Goal: Task Accomplishment & Management: Complete application form

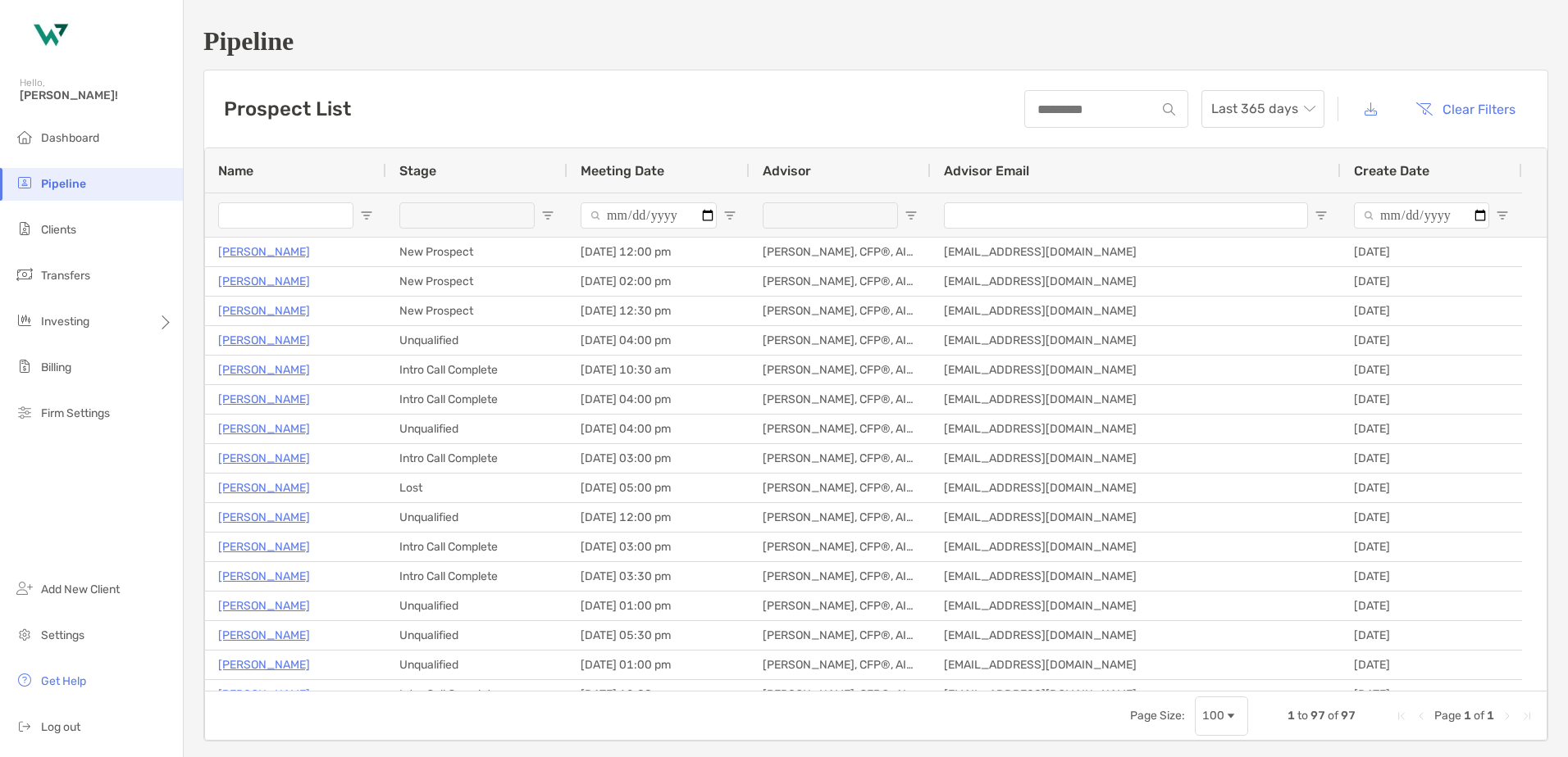
click at [908, 214] on span "Open Filter Menu" at bounding box center [911, 215] width 13 height 13
type input "**********"
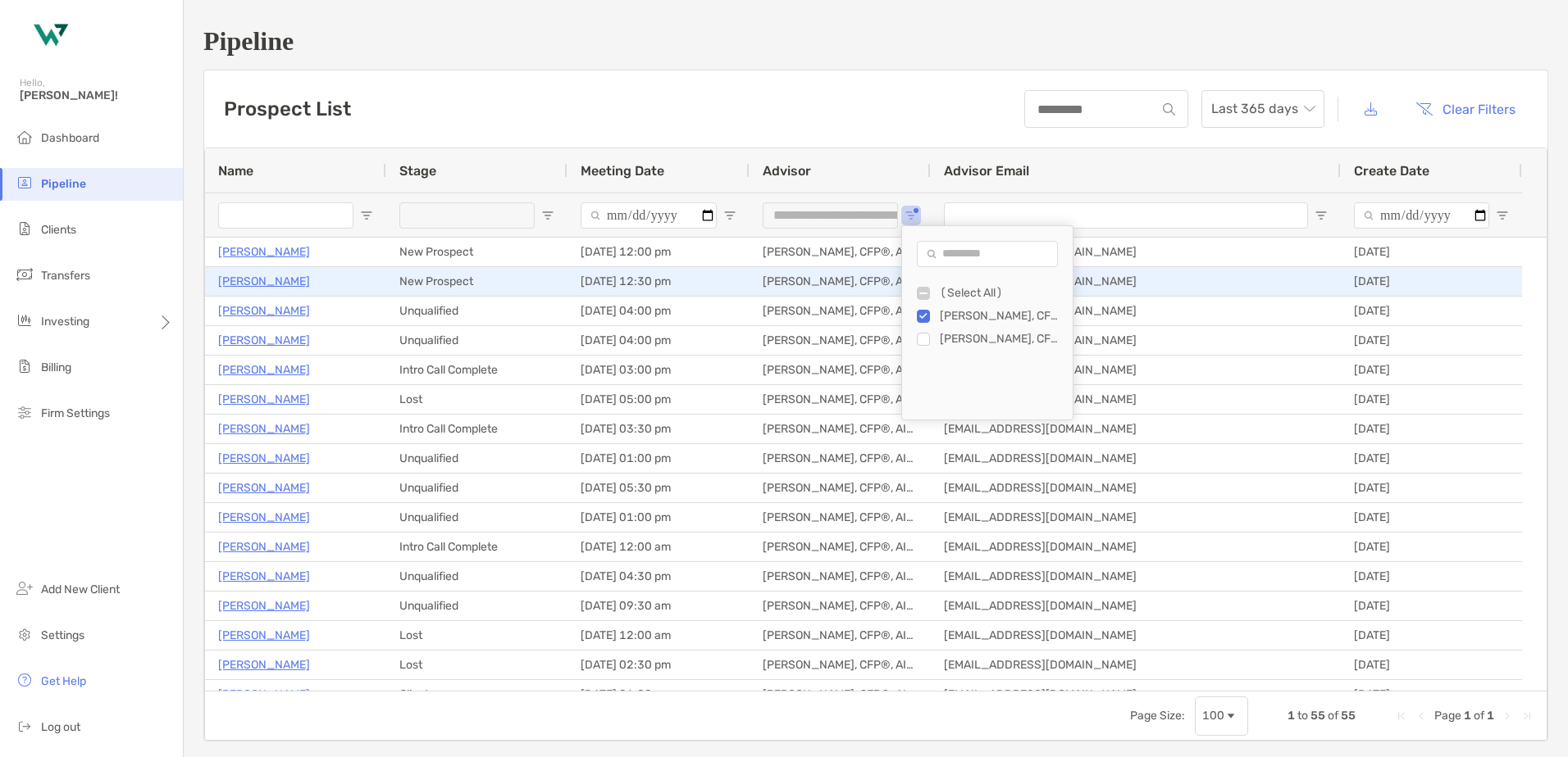
click at [249, 274] on p "[PERSON_NAME]" at bounding box center [263, 281] width 91 height 20
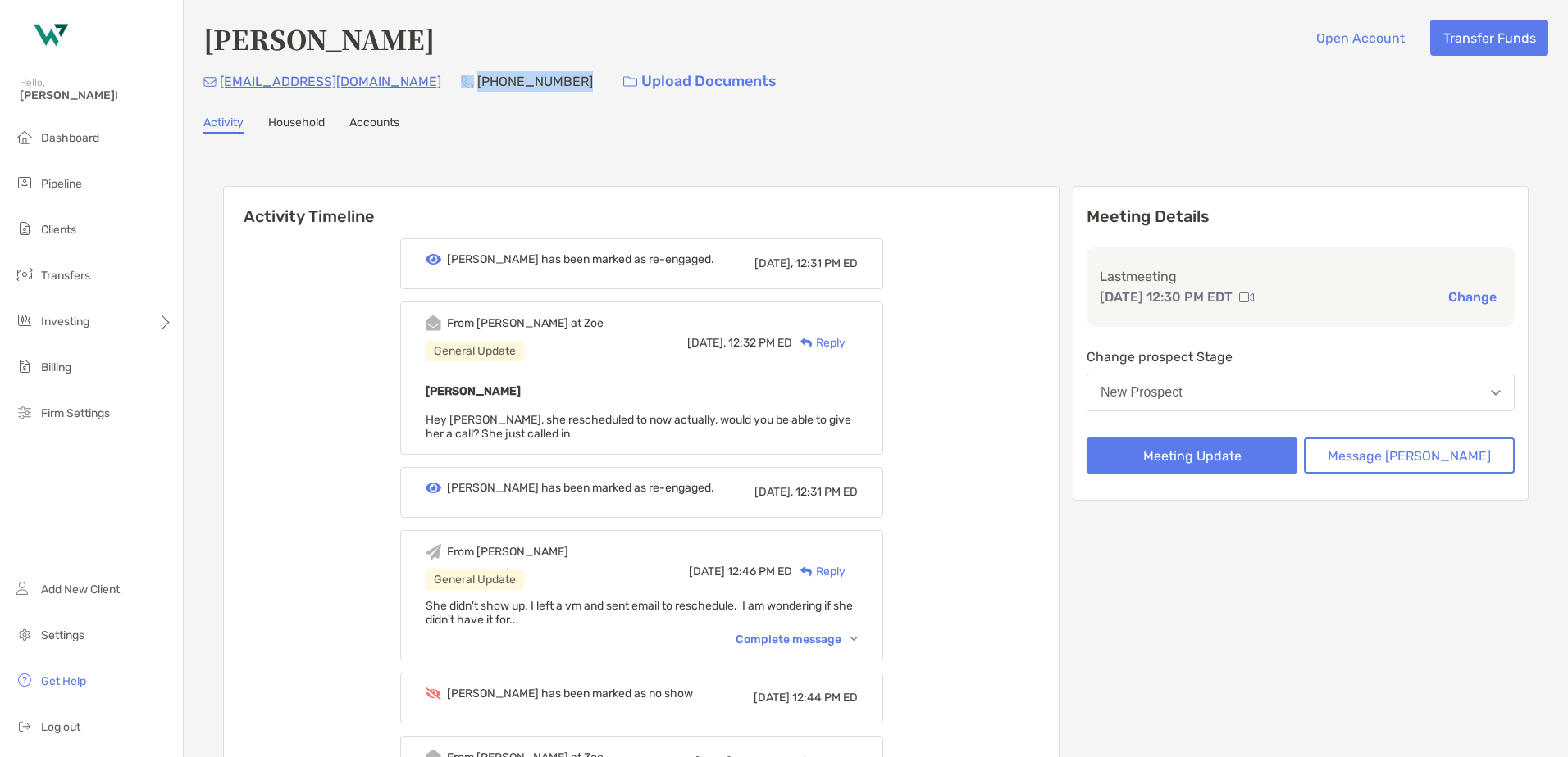
drag, startPoint x: 473, startPoint y: 76, endPoint x: 376, endPoint y: 85, distance: 97.4
click at [376, 85] on div "[EMAIL_ADDRESS][DOMAIN_NAME] [PHONE_NUMBER] Upload Documents" at bounding box center [875, 81] width 1344 height 36
copy div "[PHONE_NUMBER]"
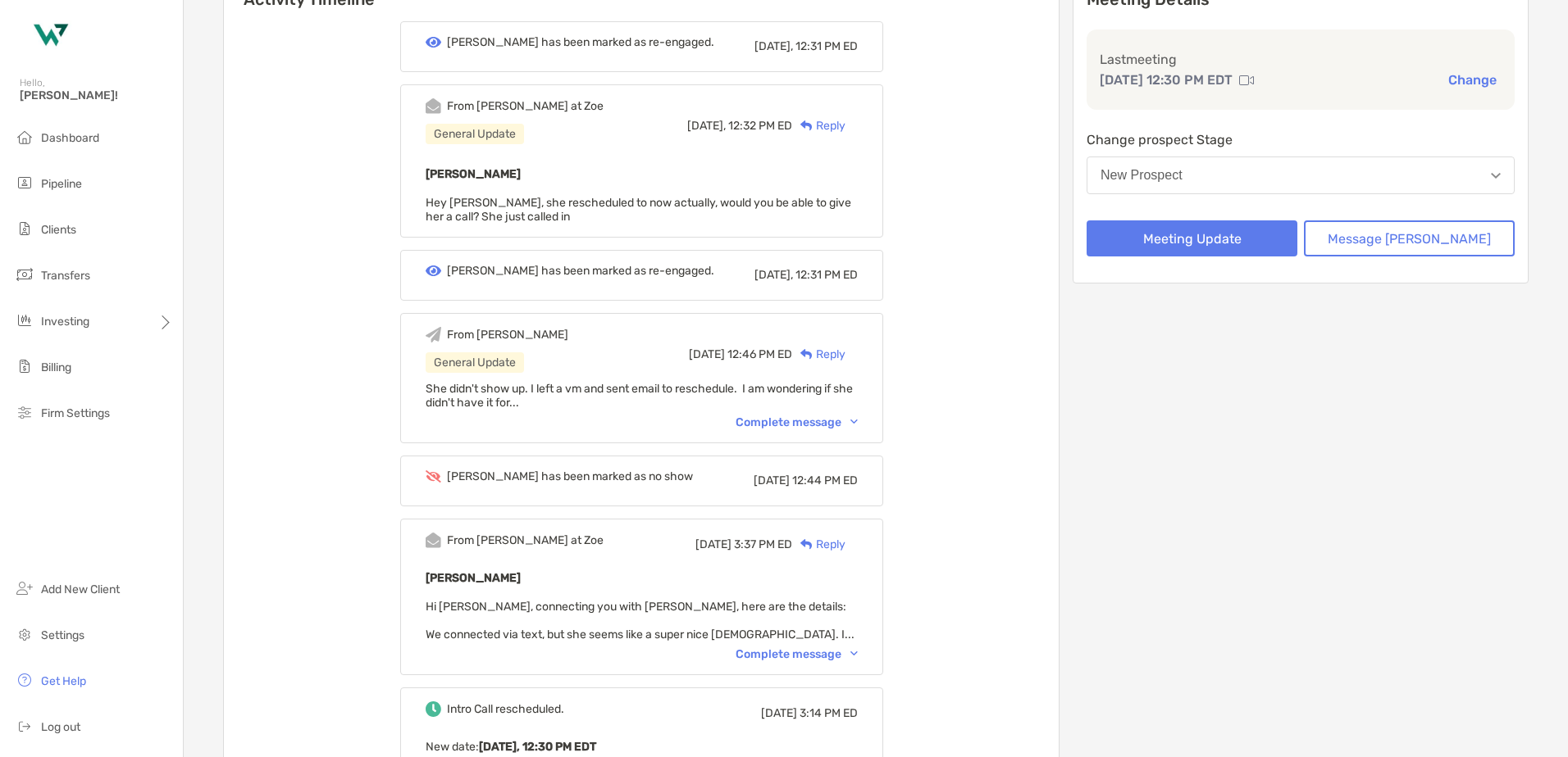
scroll to position [246, 0]
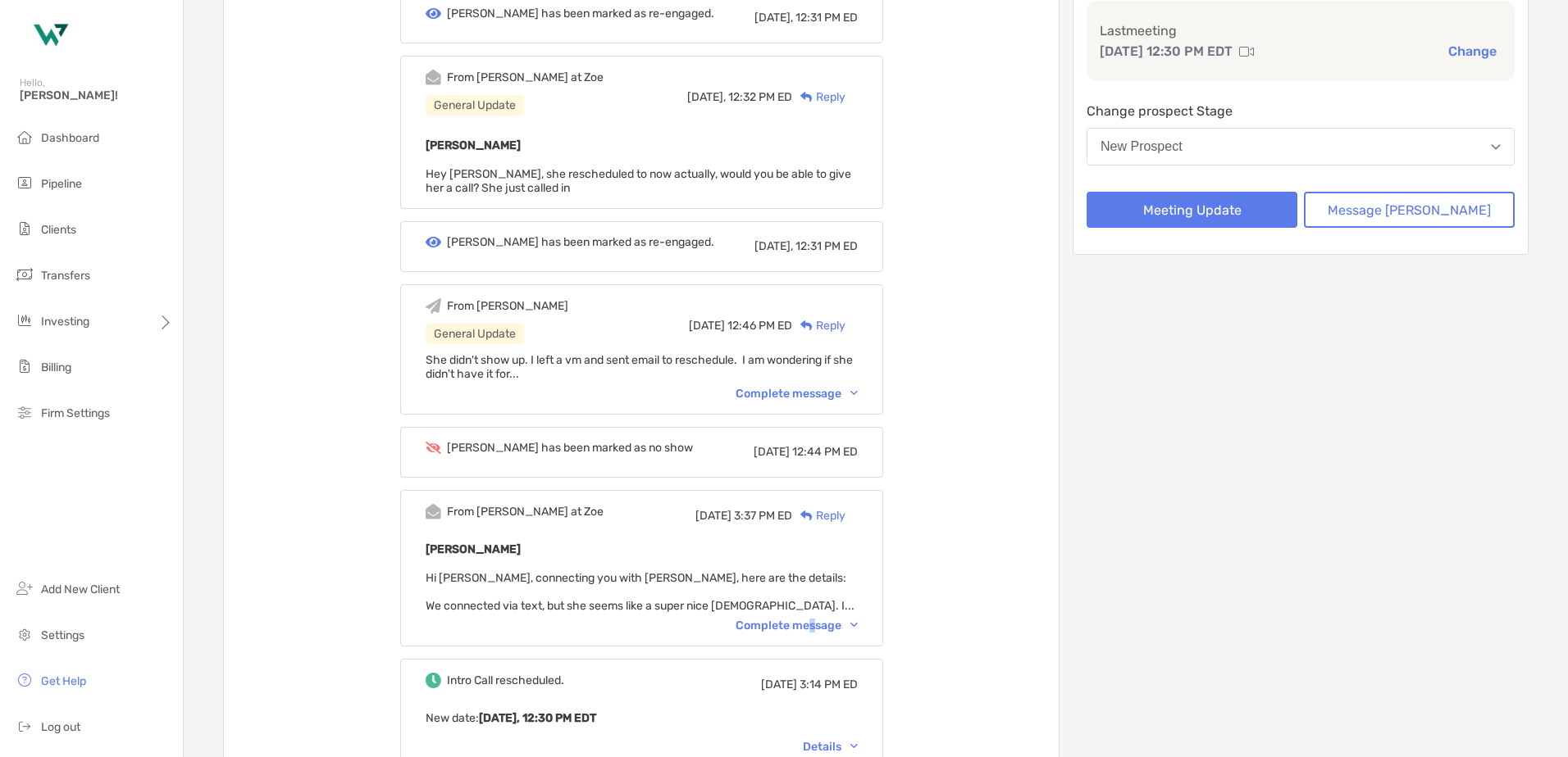
click at [834, 626] on div "Complete message" at bounding box center [796, 626] width 122 height 14
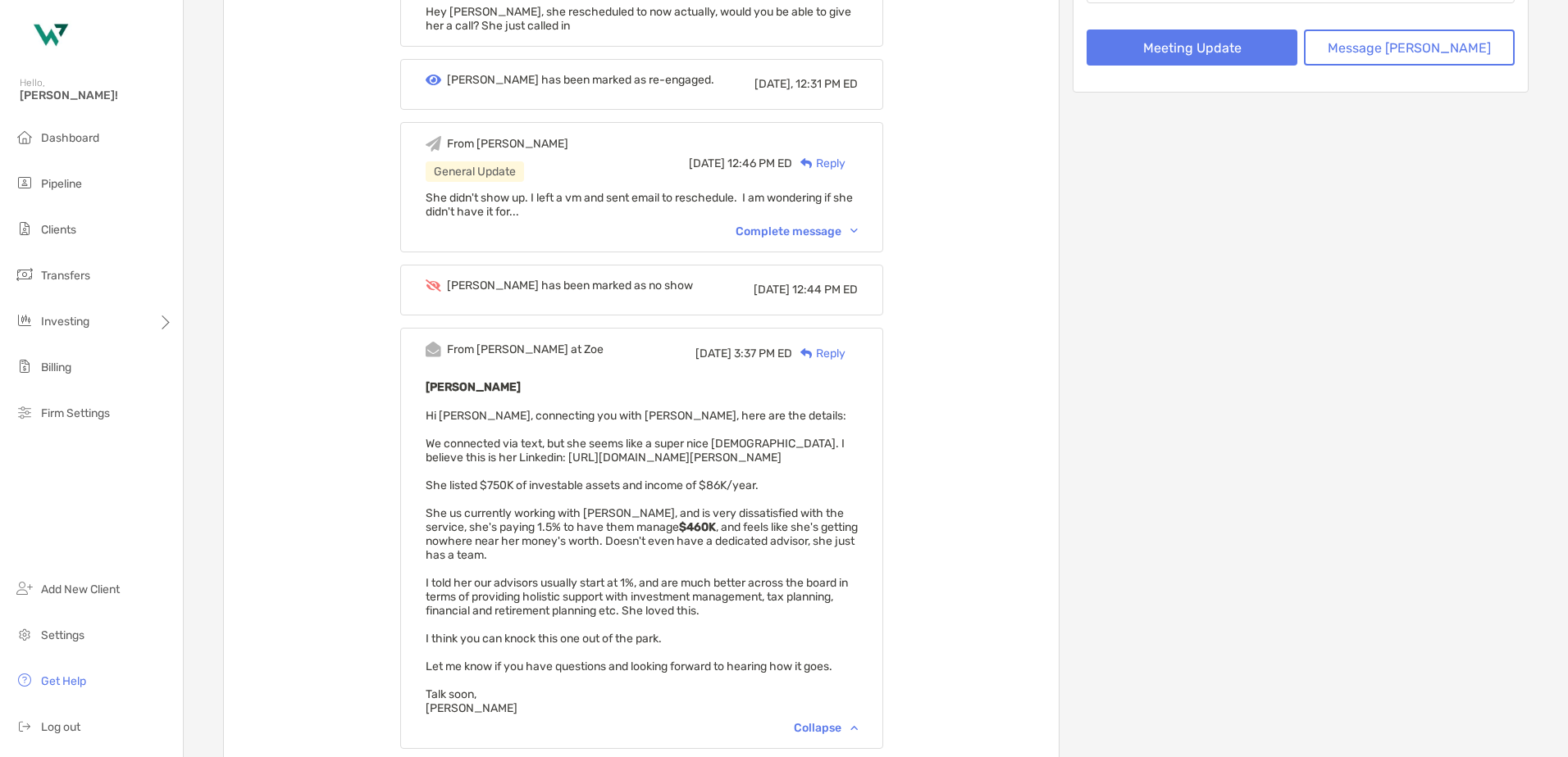
scroll to position [410, 0]
drag, startPoint x: 780, startPoint y: 453, endPoint x: 495, endPoint y: 453, distance: 285.0
click at [495, 453] on div "Liz Patterson Hi Chris, connecting you with Liz, here are the details: We conne…" at bounding box center [641, 544] width 432 height 339
copy span "https://www.linkedin.com/in/liz-patterson-157147b/"
click at [986, 457] on div "Liz has been marked as re-engaged. Today, 12:31 PM ED From Paul at Zoe General …" at bounding box center [640, 460] width 834 height 1287
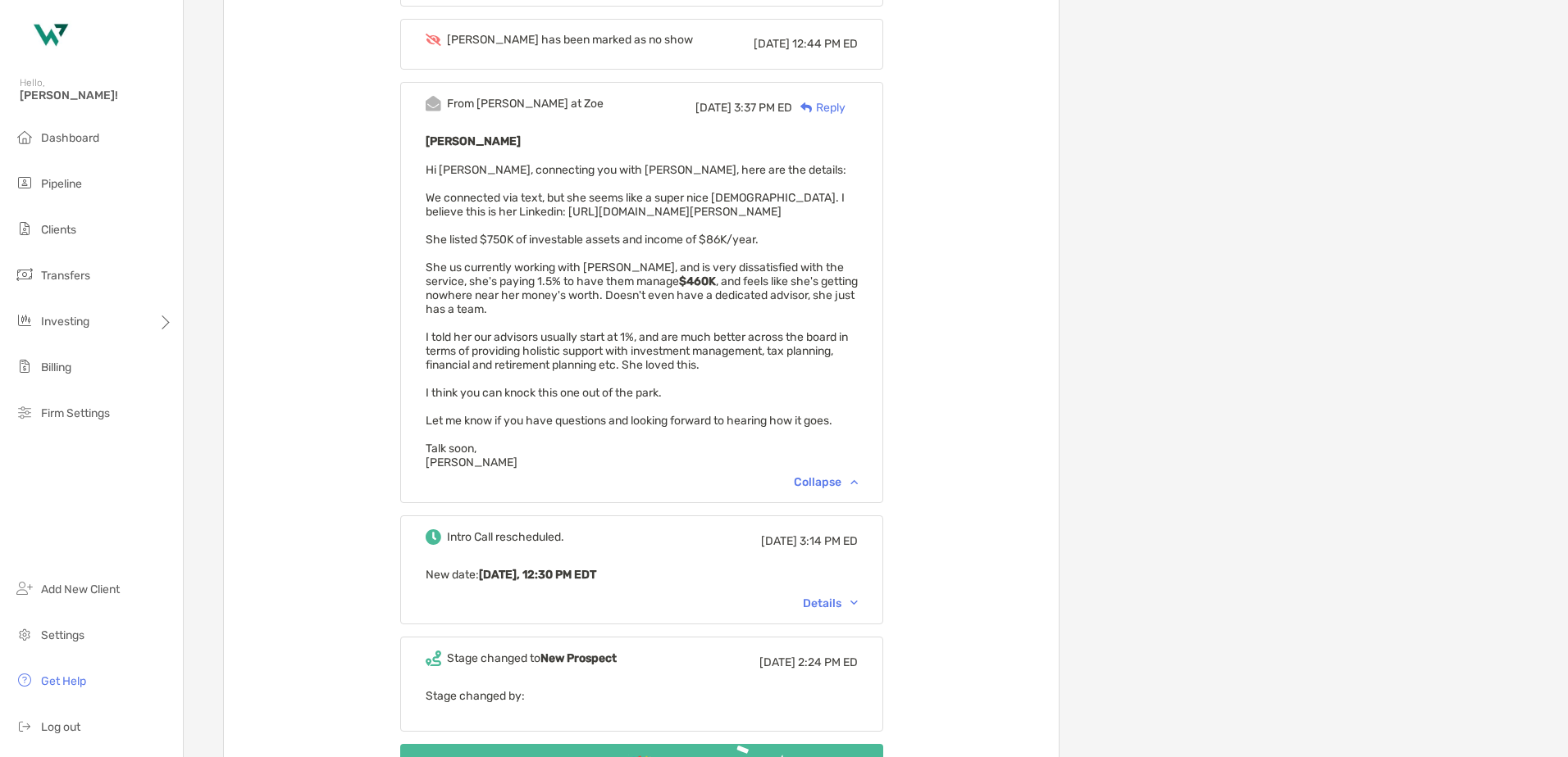
scroll to position [655, 0]
drag, startPoint x: 515, startPoint y: 208, endPoint x: 778, endPoint y: 213, distance: 263.0
click at [778, 213] on div "Liz Patterson Hi Chris, connecting you with Liz, here are the details: We conne…" at bounding box center [641, 299] width 432 height 339
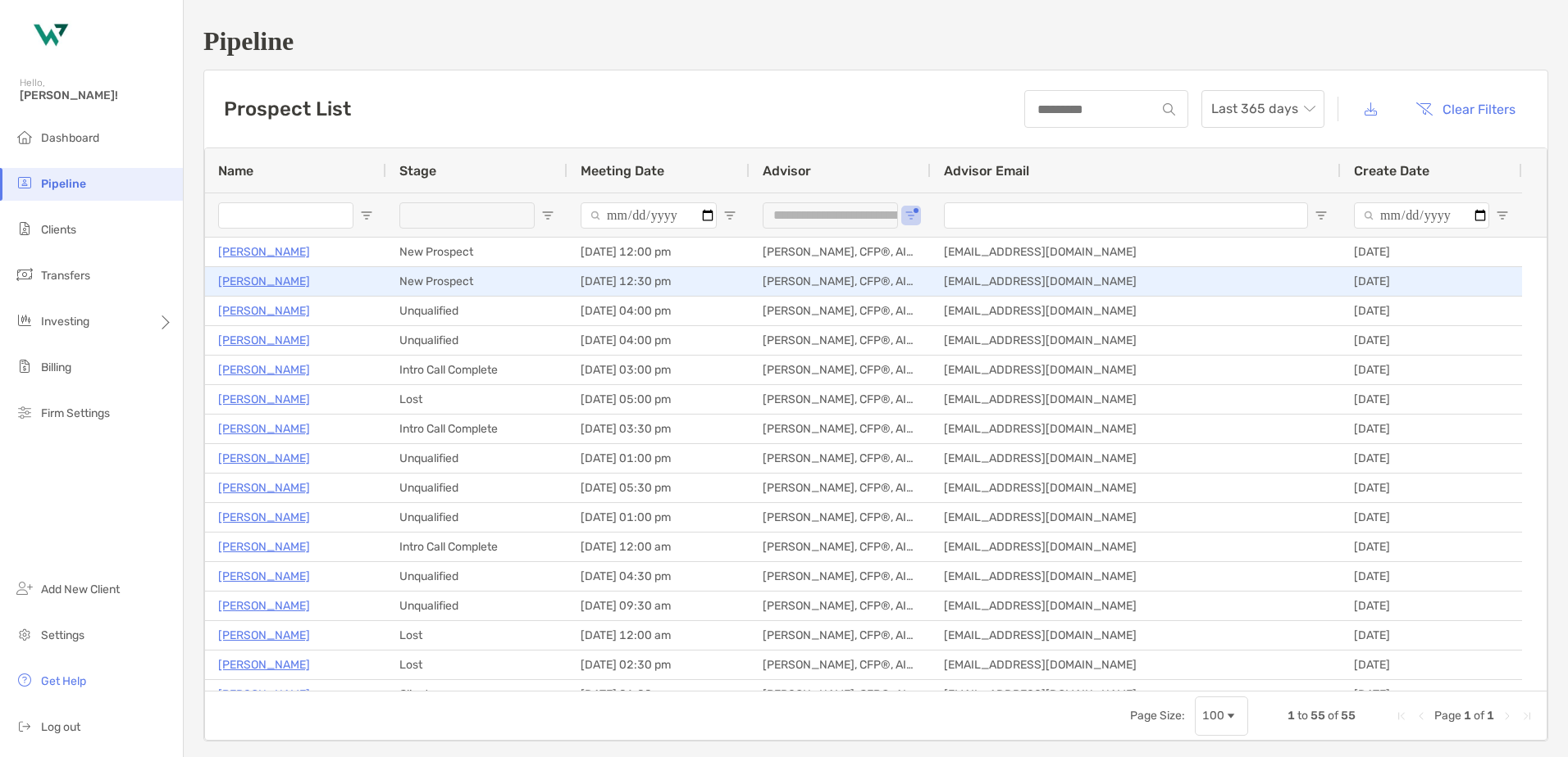
click at [230, 273] on p "[PERSON_NAME]" at bounding box center [263, 281] width 91 height 20
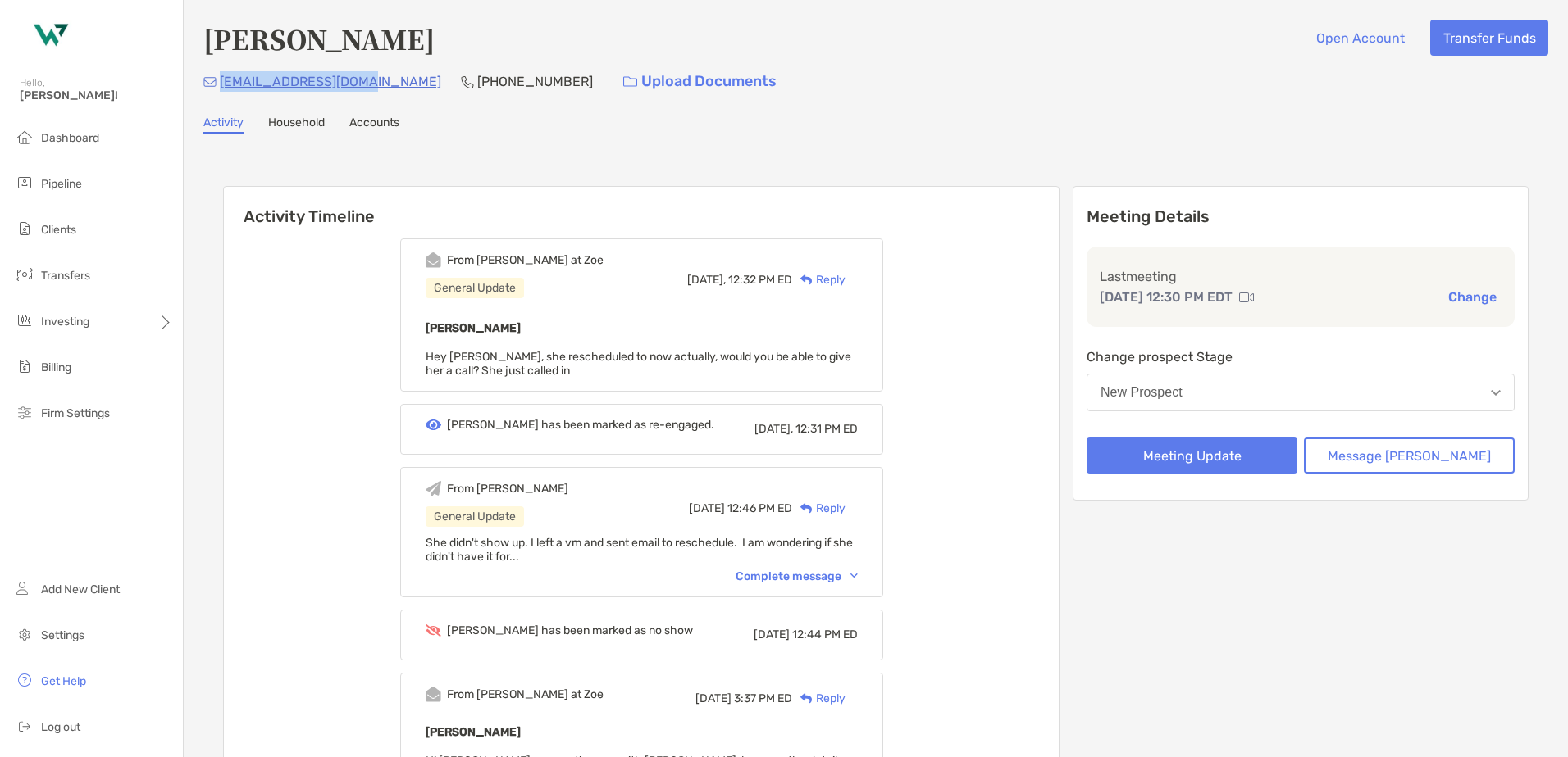
drag, startPoint x: 352, startPoint y: 80, endPoint x: 218, endPoint y: 83, distance: 134.0
click at [218, 83] on div "[EMAIL_ADDRESS][DOMAIN_NAME] [PHONE_NUMBER] Upload Documents" at bounding box center [875, 81] width 1344 height 36
drag, startPoint x: 218, startPoint y: 83, endPoint x: 384, endPoint y: 83, distance: 166.0
click at [384, 83] on div "[EMAIL_ADDRESS][DOMAIN_NAME] [PHONE_NUMBER] Upload Documents" at bounding box center [875, 81] width 1344 height 36
copy p "[PHONE_NUMBER]"
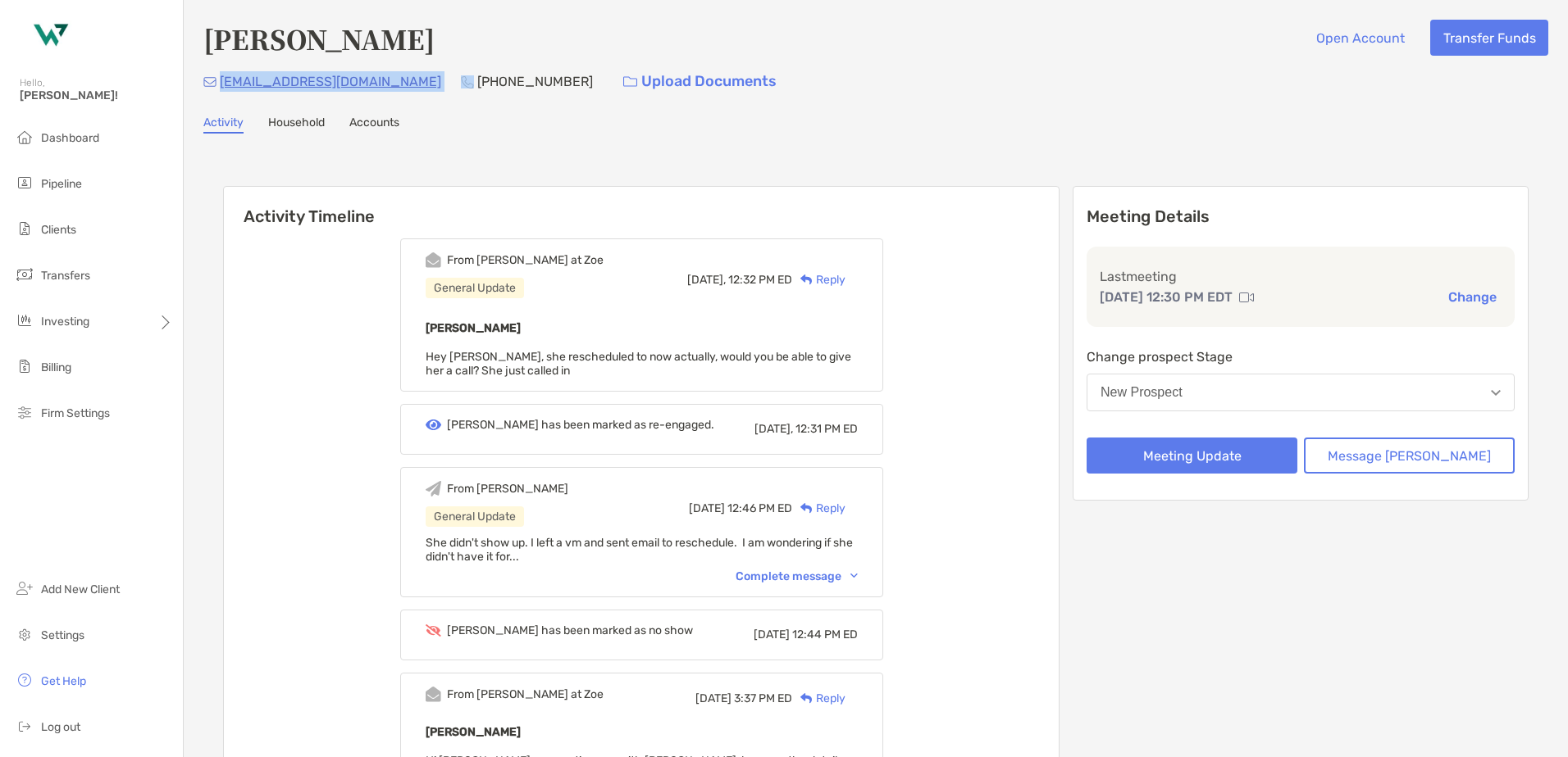
drag, startPoint x: 358, startPoint y: 82, endPoint x: 217, endPoint y: 68, distance: 141.7
click at [217, 68] on div "[EMAIL_ADDRESS][DOMAIN_NAME] [PHONE_NUMBER] Upload Documents" at bounding box center [875, 81] width 1344 height 36
copy p "[EMAIL_ADDRESS][DOMAIN_NAME]"
click at [845, 280] on div "Reply" at bounding box center [818, 279] width 53 height 17
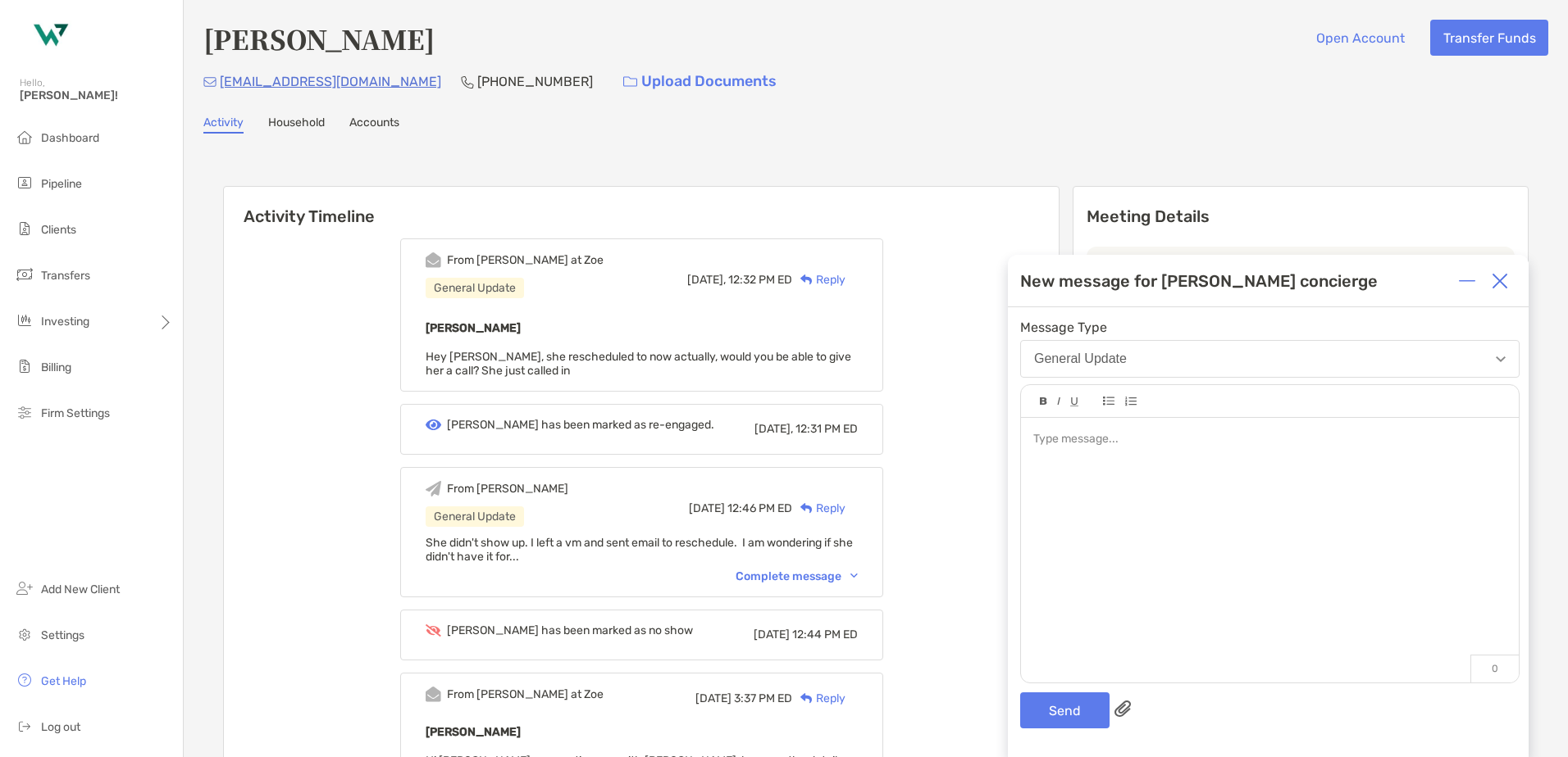
click at [1024, 109] on div "[PERSON_NAME] Open Account Transfer Funds [EMAIL_ADDRESS][DOMAIN_NAME] [PHONE_N…" at bounding box center [876, 622] width 1384 height 1246
click at [1501, 273] on img at bounding box center [1499, 280] width 16 height 16
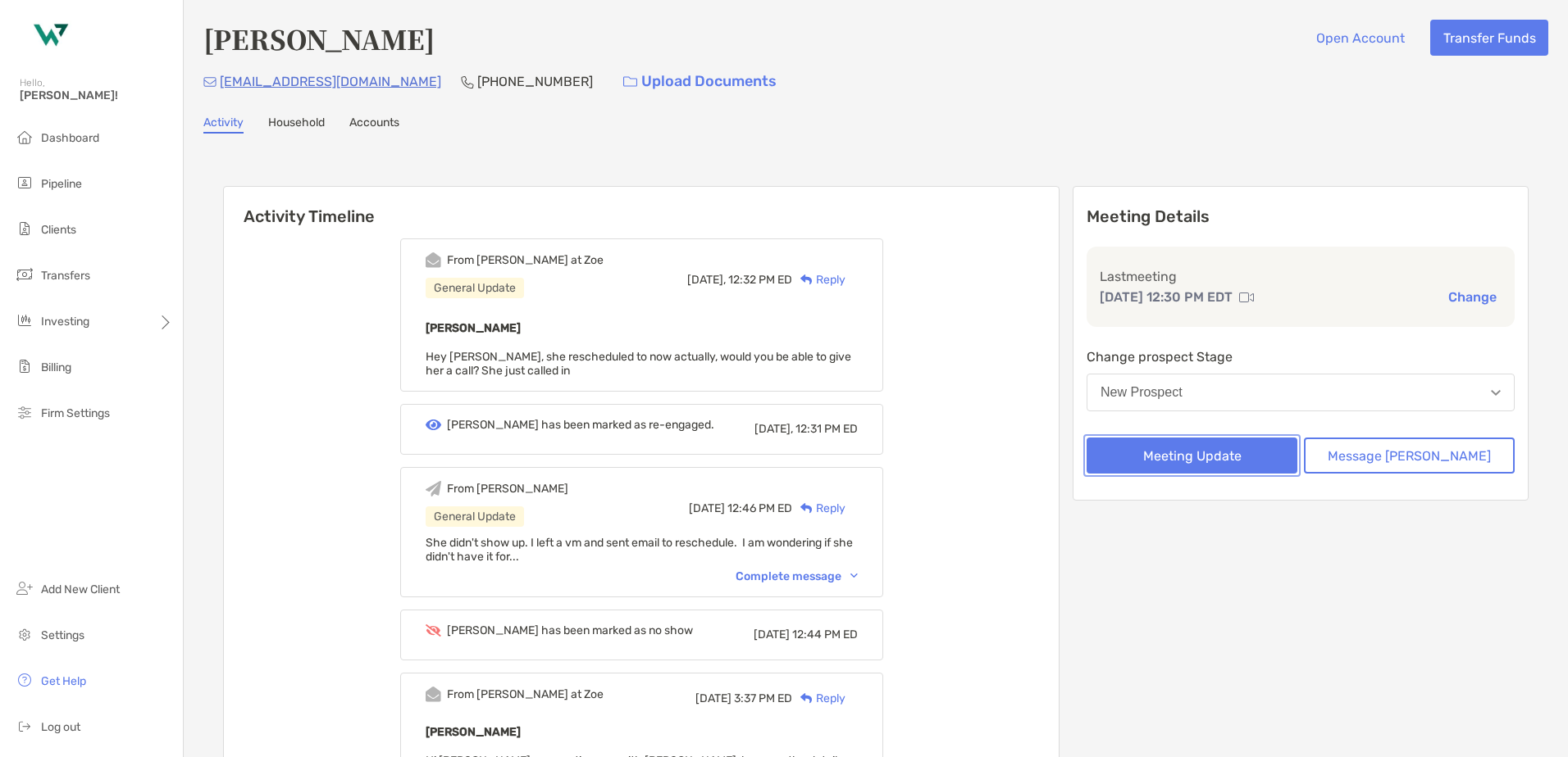
click at [1266, 455] on button "Meeting Update" at bounding box center [1191, 456] width 211 height 36
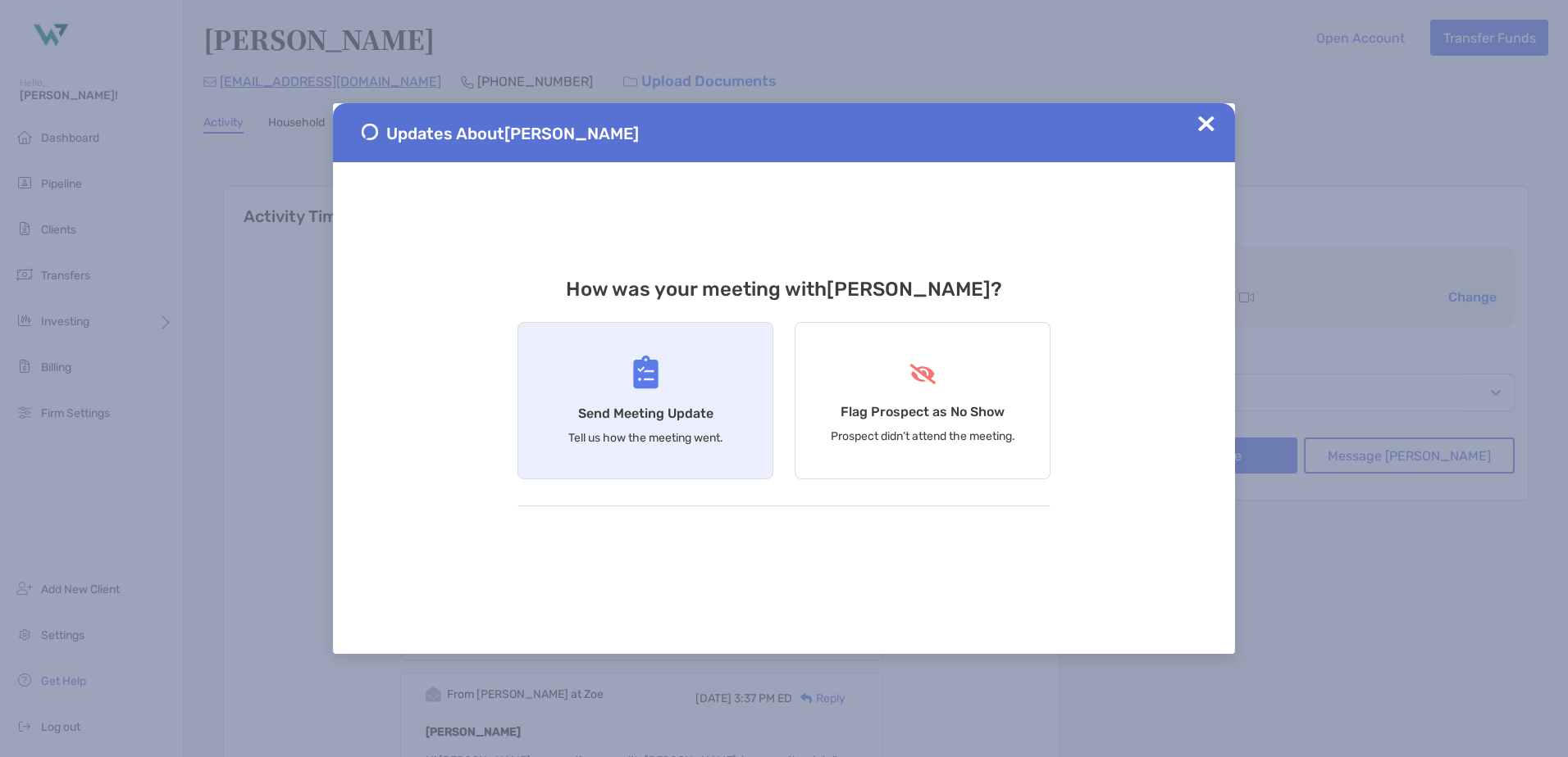
click at [614, 452] on div "Send Meeting Update Tell us how the meeting went." at bounding box center [645, 401] width 256 height 157
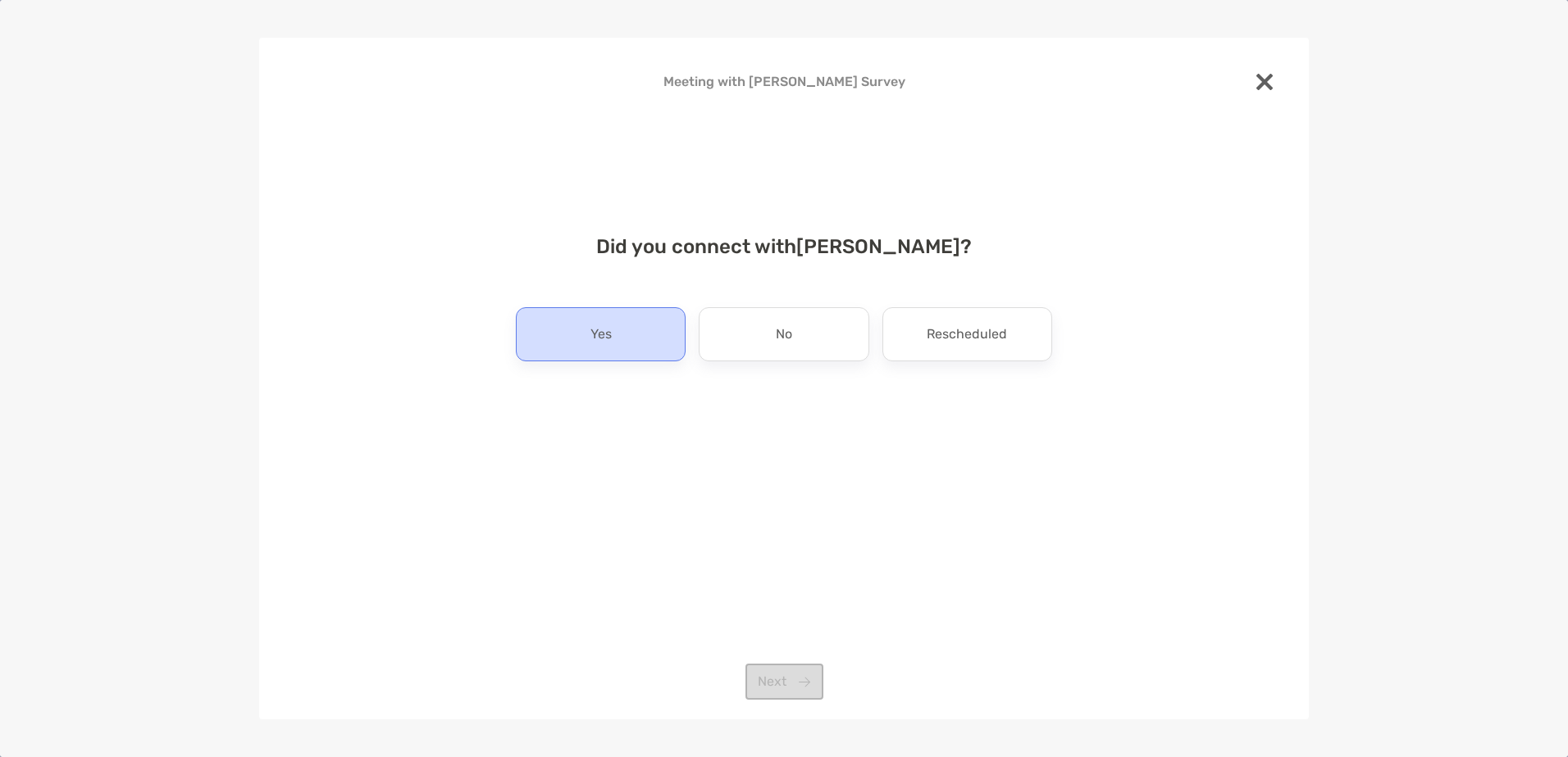
click at [626, 336] on div "Yes" at bounding box center [601, 334] width 169 height 54
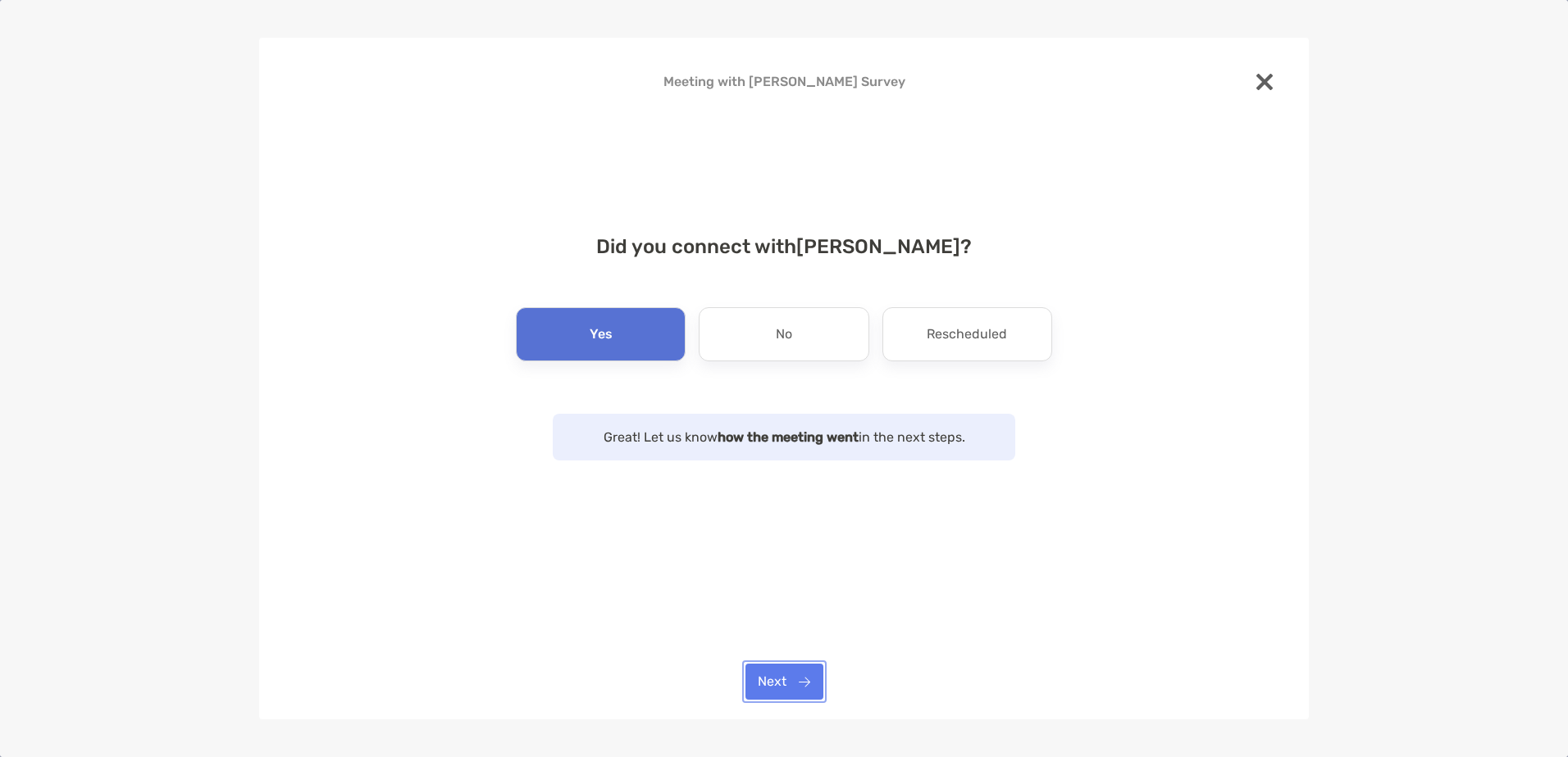
drag, startPoint x: 784, startPoint y: 688, endPoint x: 778, endPoint y: 681, distance: 9.2
click at [784, 688] on button "Next" at bounding box center [784, 682] width 78 height 36
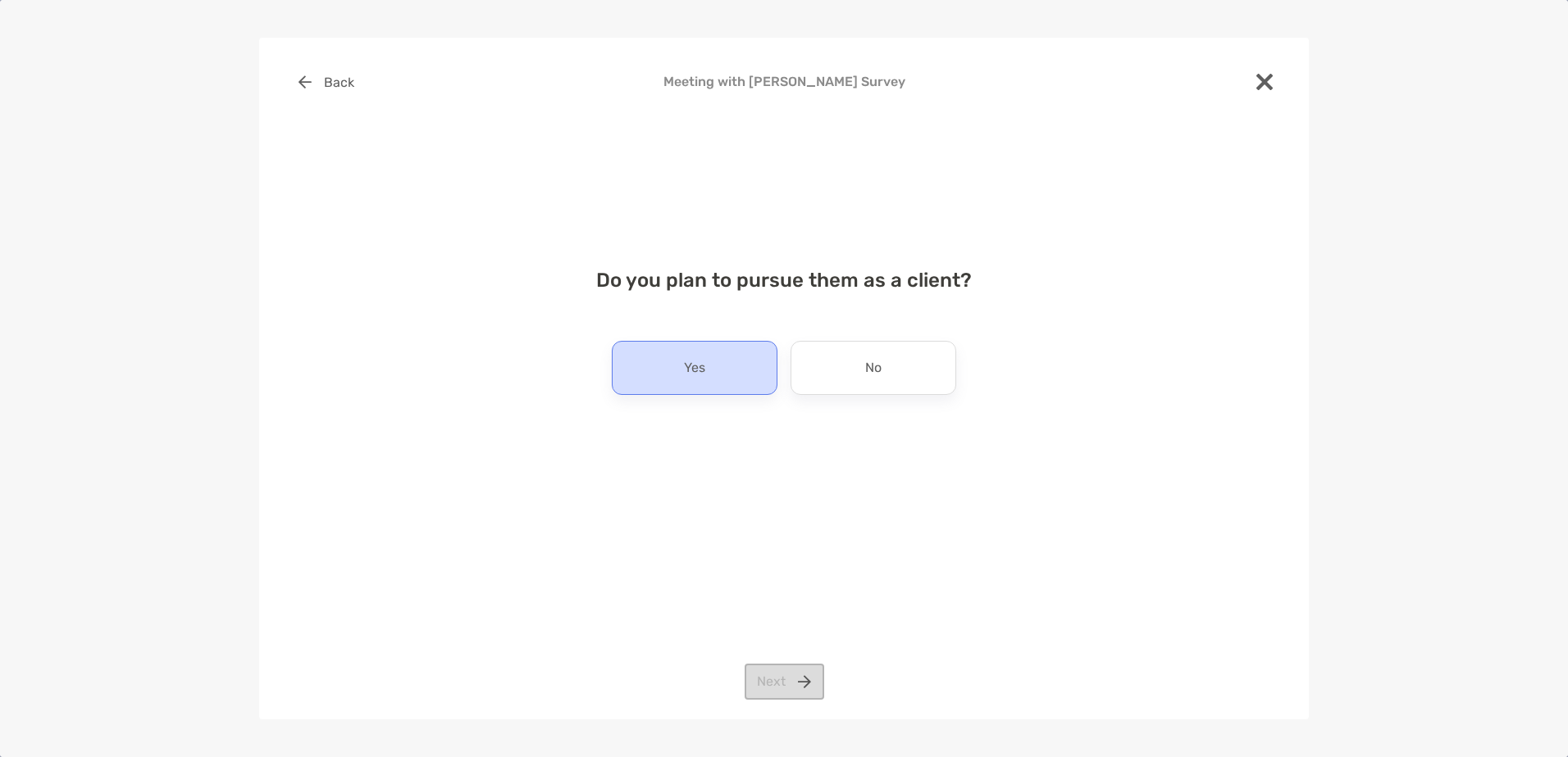
click at [714, 365] on div "Yes" at bounding box center [695, 368] width 166 height 54
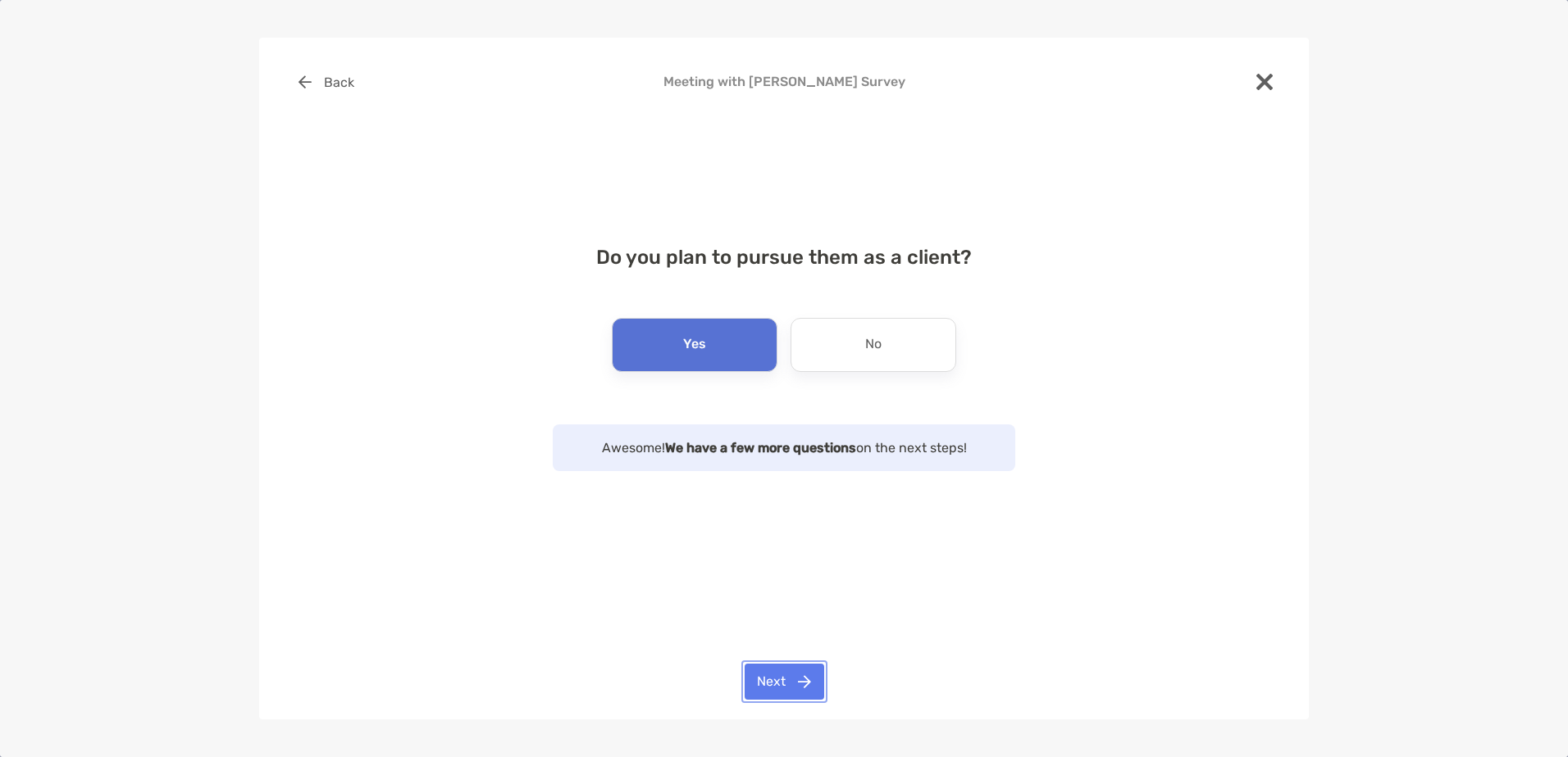
click at [752, 671] on button "Next" at bounding box center [784, 682] width 80 height 36
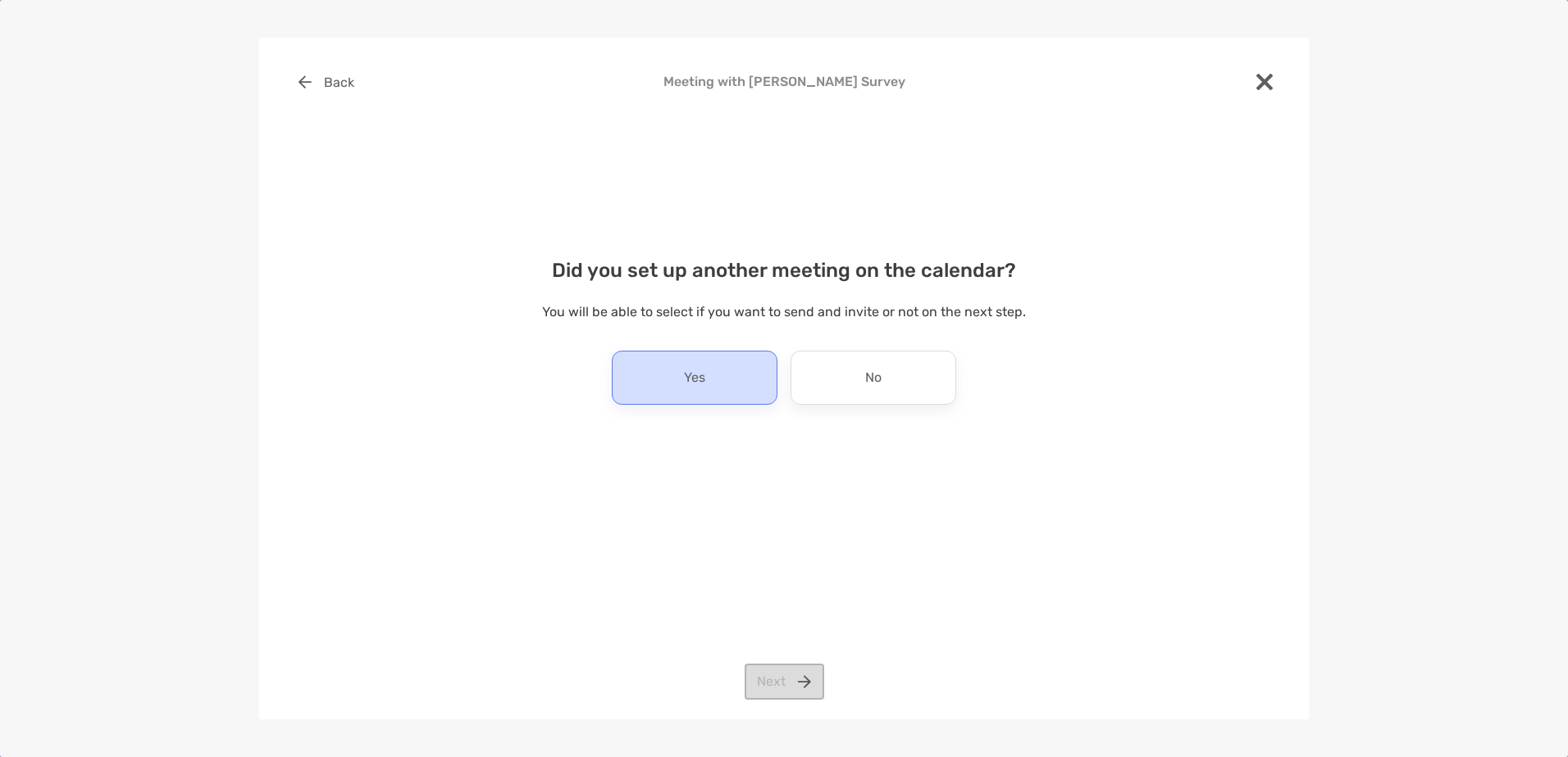
click at [701, 387] on p "Yes" at bounding box center [694, 378] width 21 height 26
click at [760, 701] on div "Back Meeting with [PERSON_NAME] Survey Did you set up another meeting on the ca…" at bounding box center [784, 378] width 1050 height 682
click at [767, 678] on button "Next" at bounding box center [784, 682] width 80 height 36
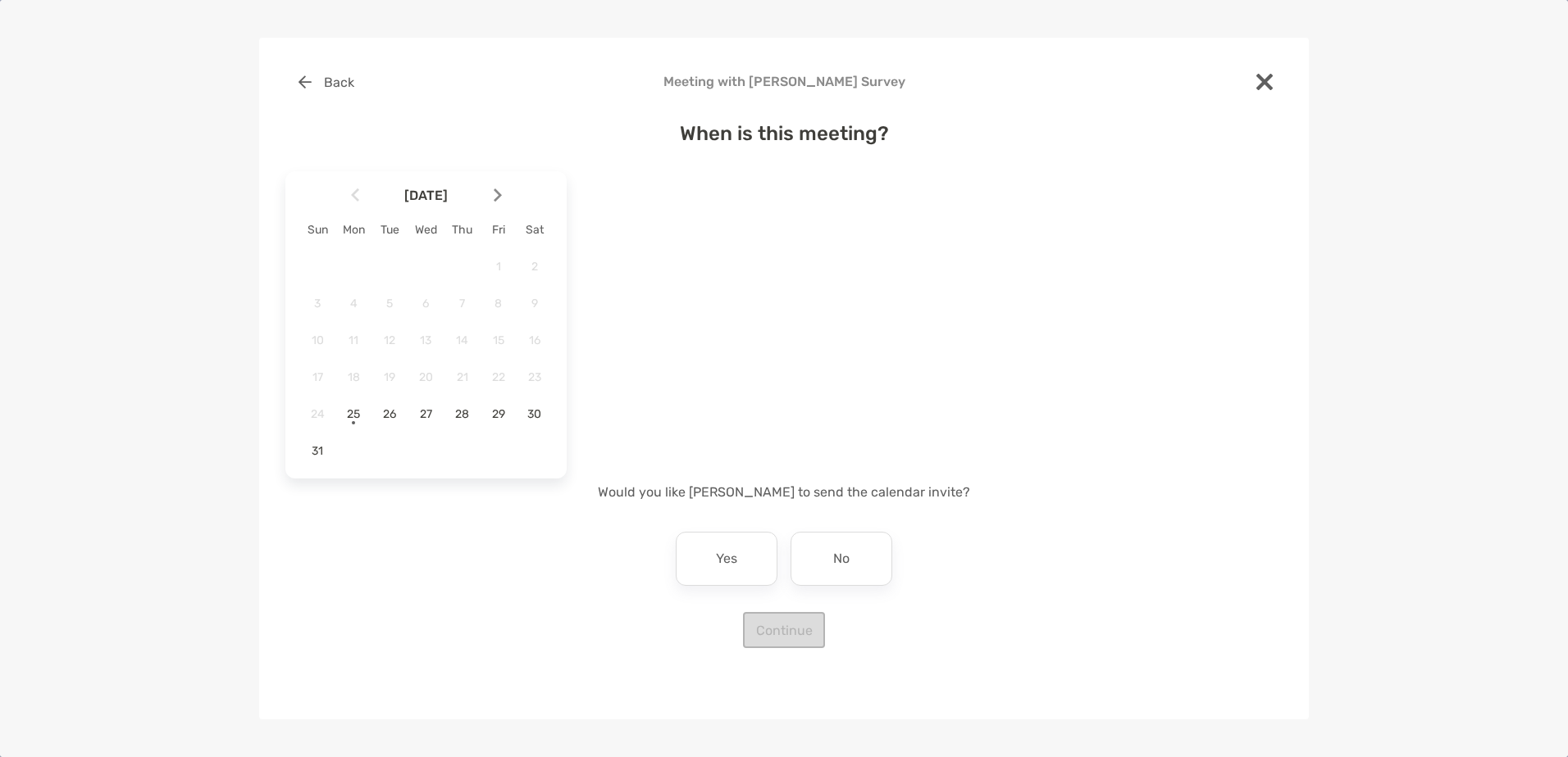
click at [503, 190] on div at bounding box center [504, 195] width 28 height 36
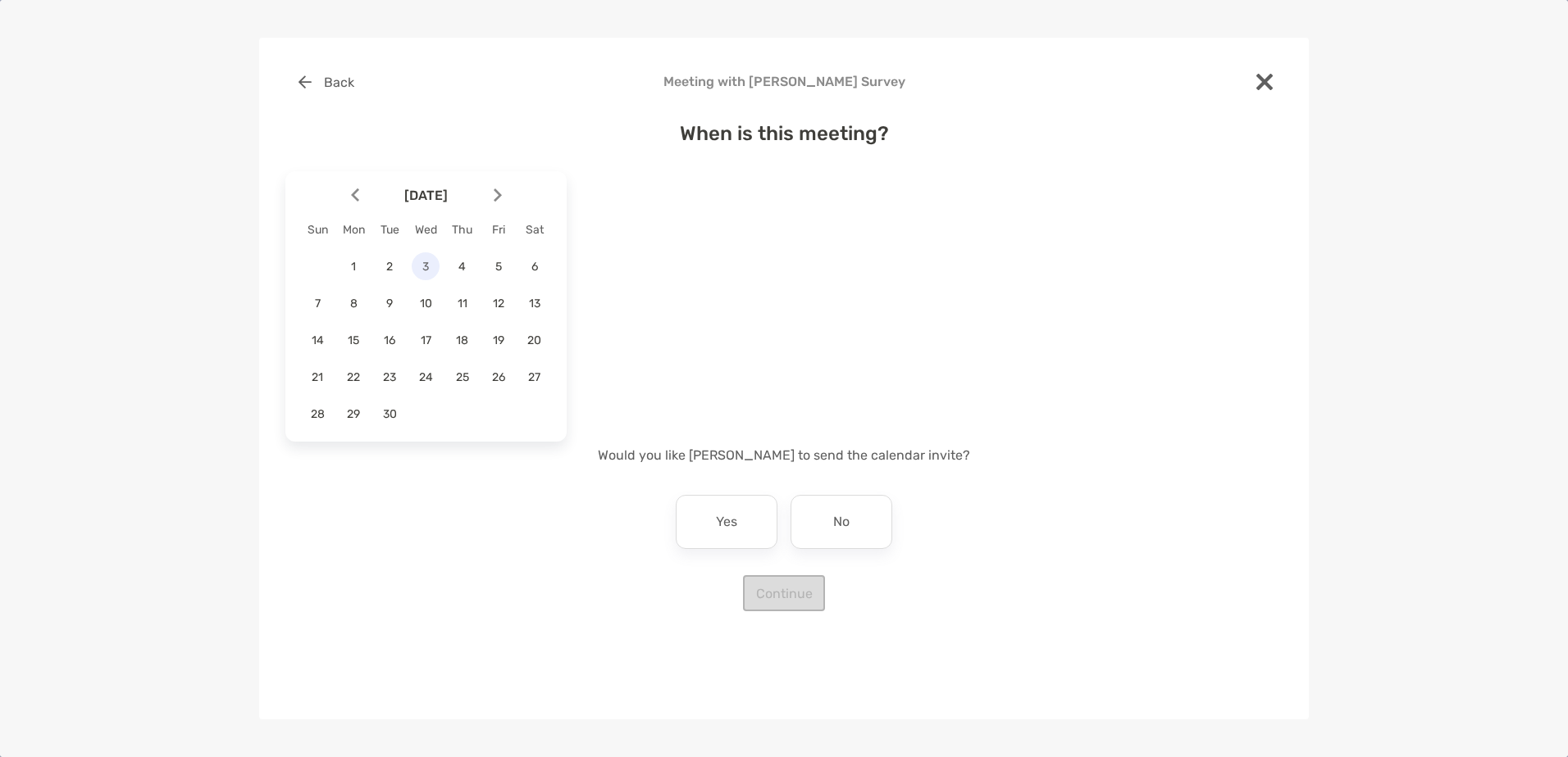
click at [432, 268] on span "3" at bounding box center [425, 267] width 28 height 14
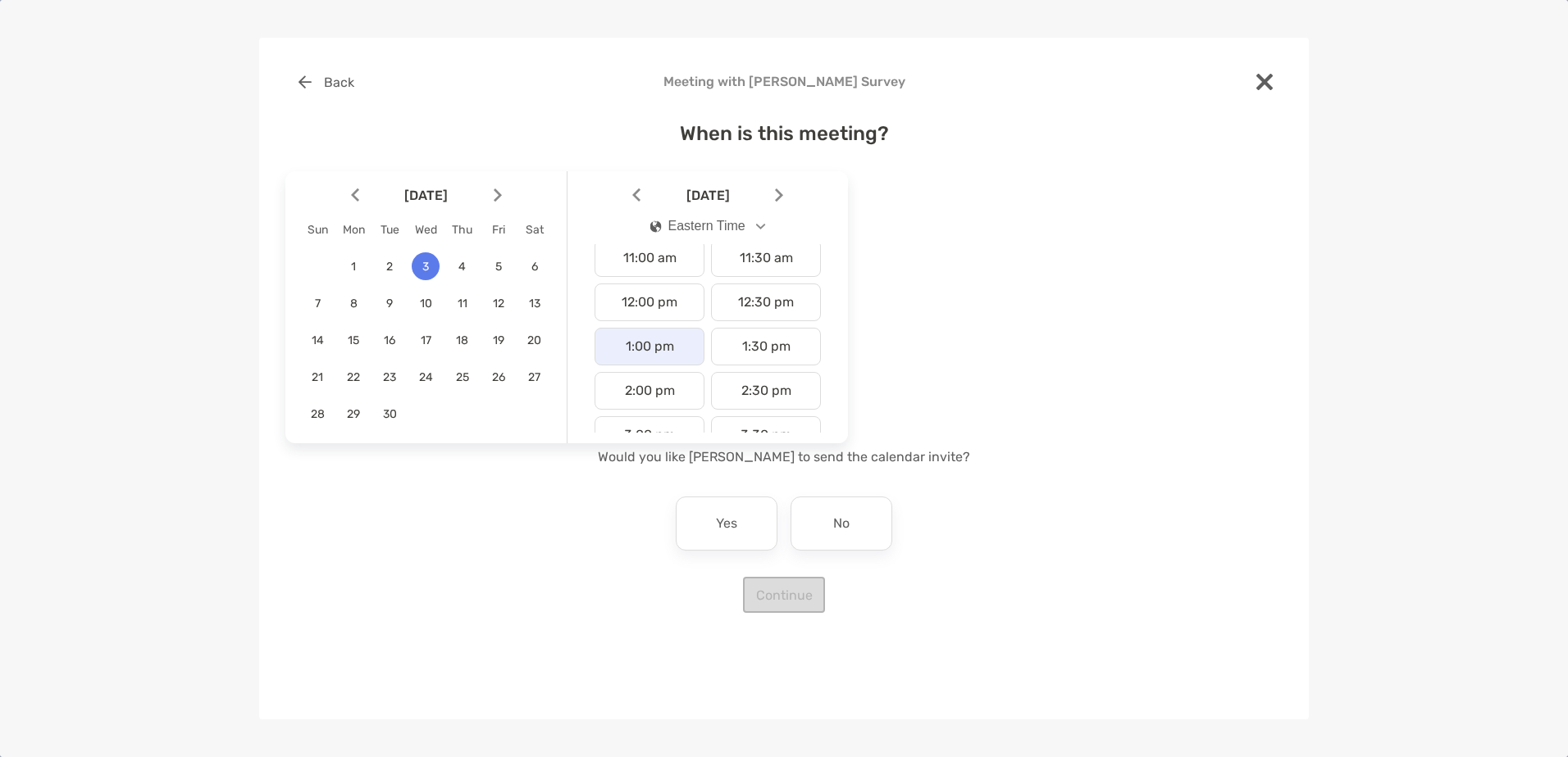
click at [651, 357] on div "1:00 pm" at bounding box center [650, 346] width 110 height 38
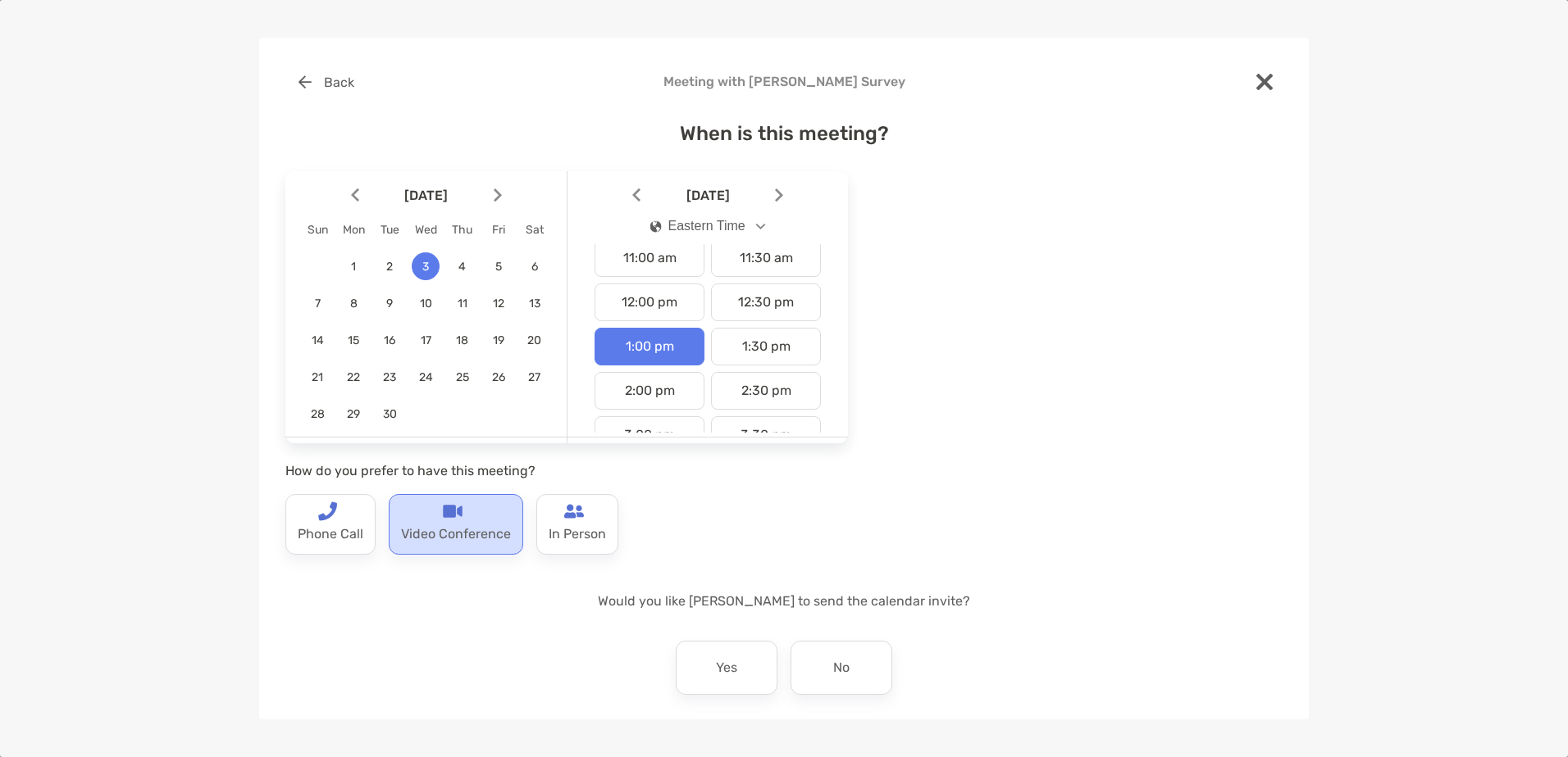
click at [494, 543] on p "Video Conference" at bounding box center [456, 534] width 110 height 26
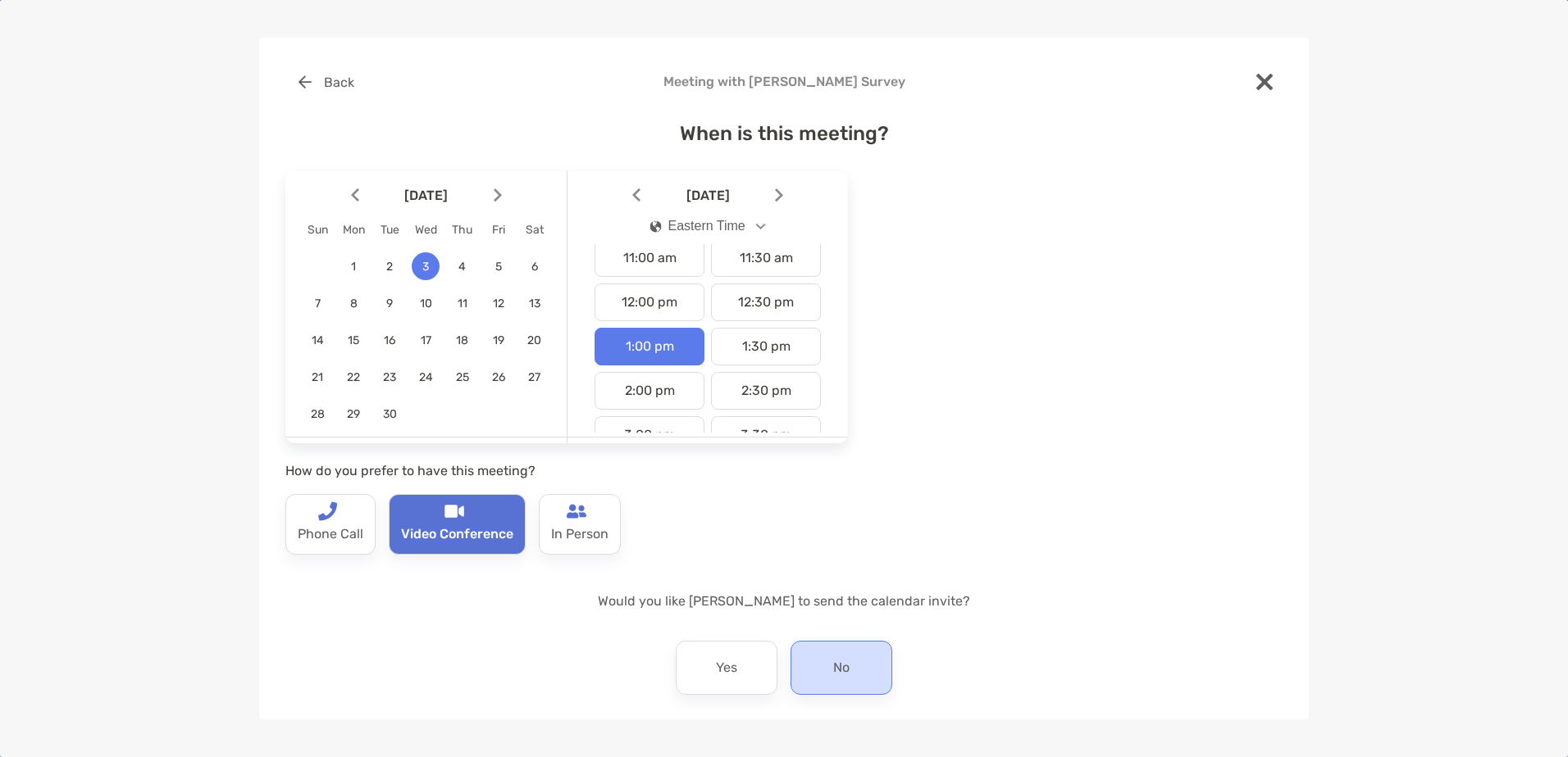
click at [833, 662] on p "No" at bounding box center [840, 667] width 16 height 26
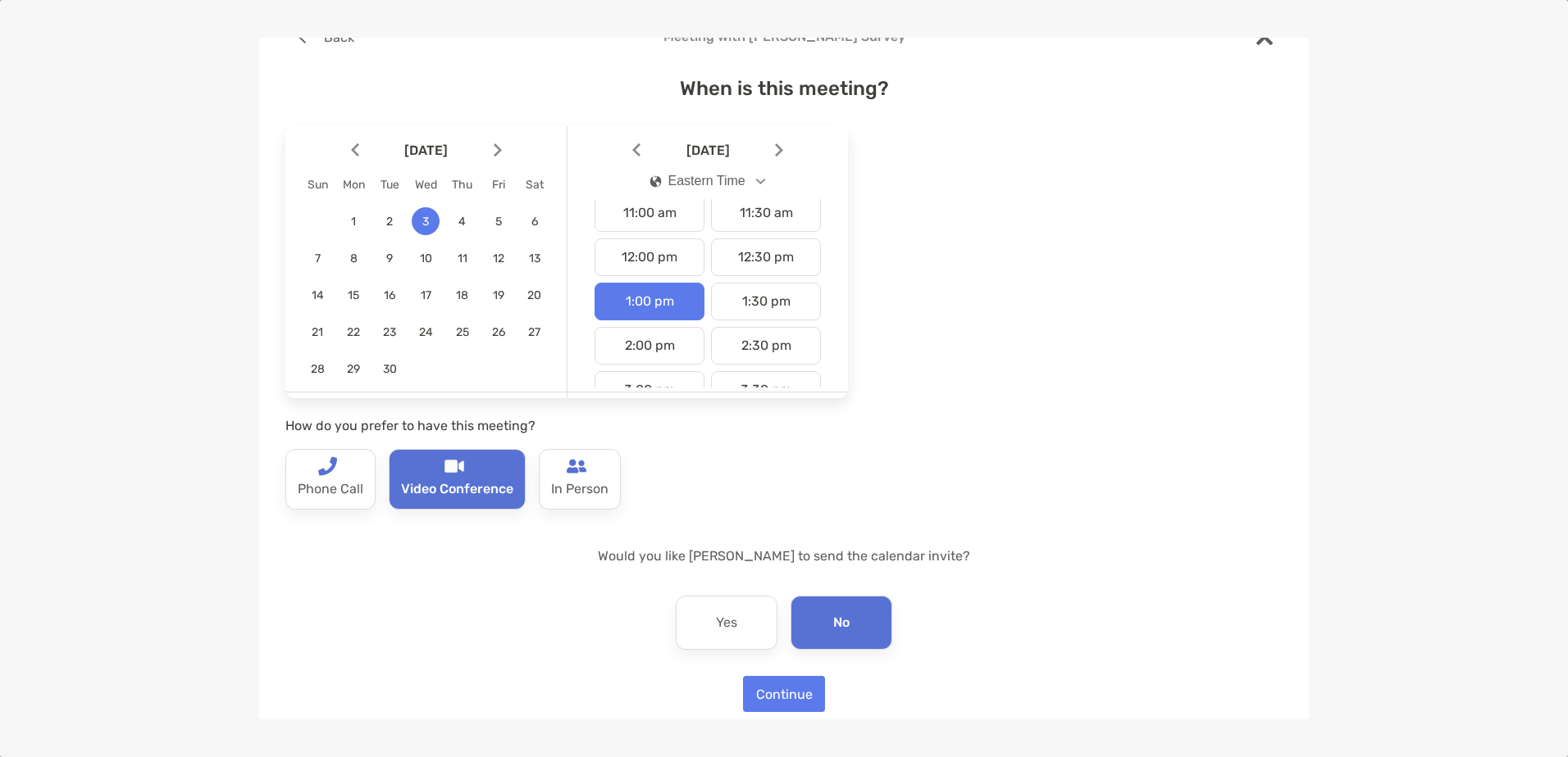
scroll to position [64, 0]
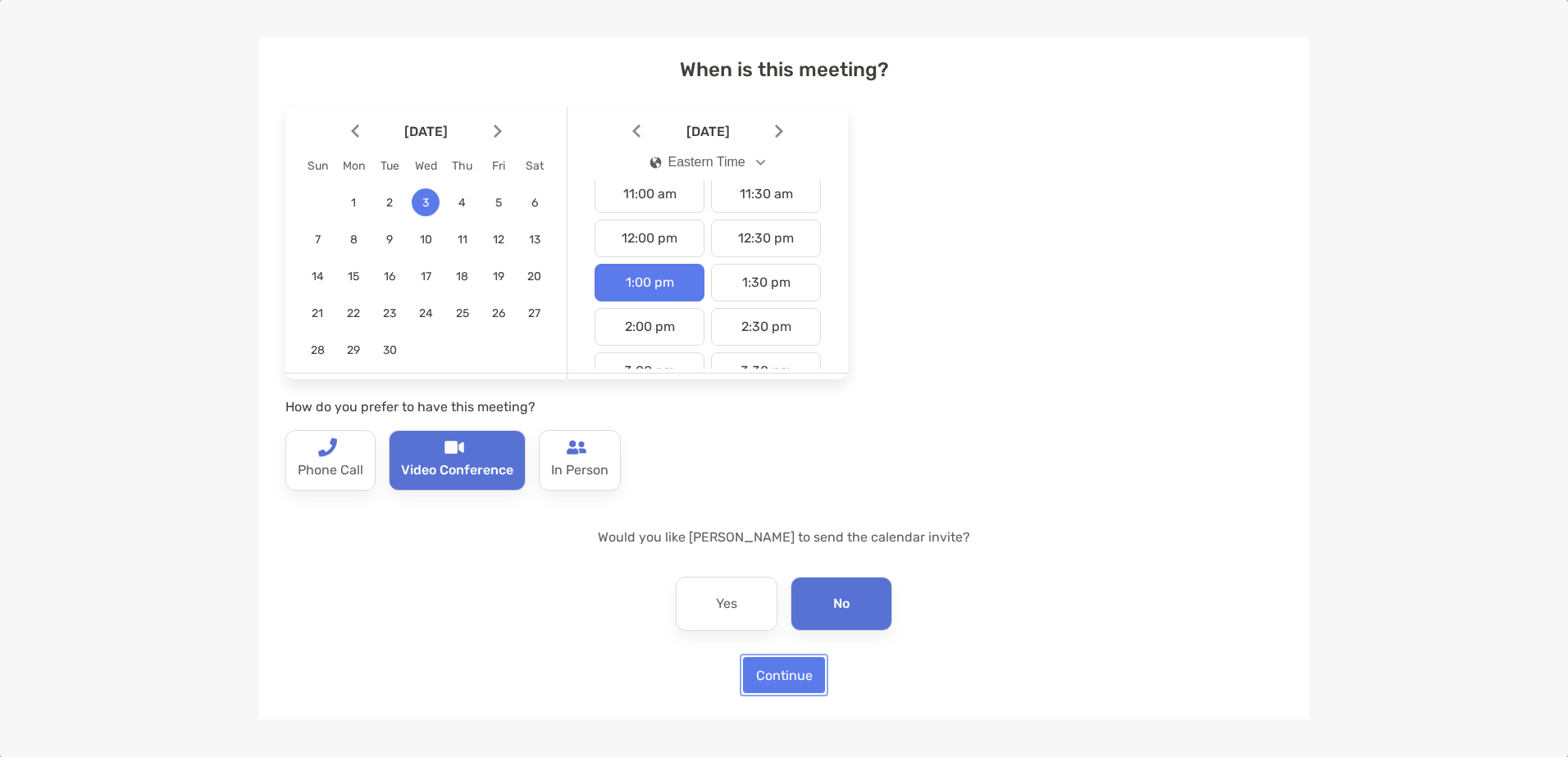
click at [768, 690] on button "Continue" at bounding box center [784, 675] width 82 height 36
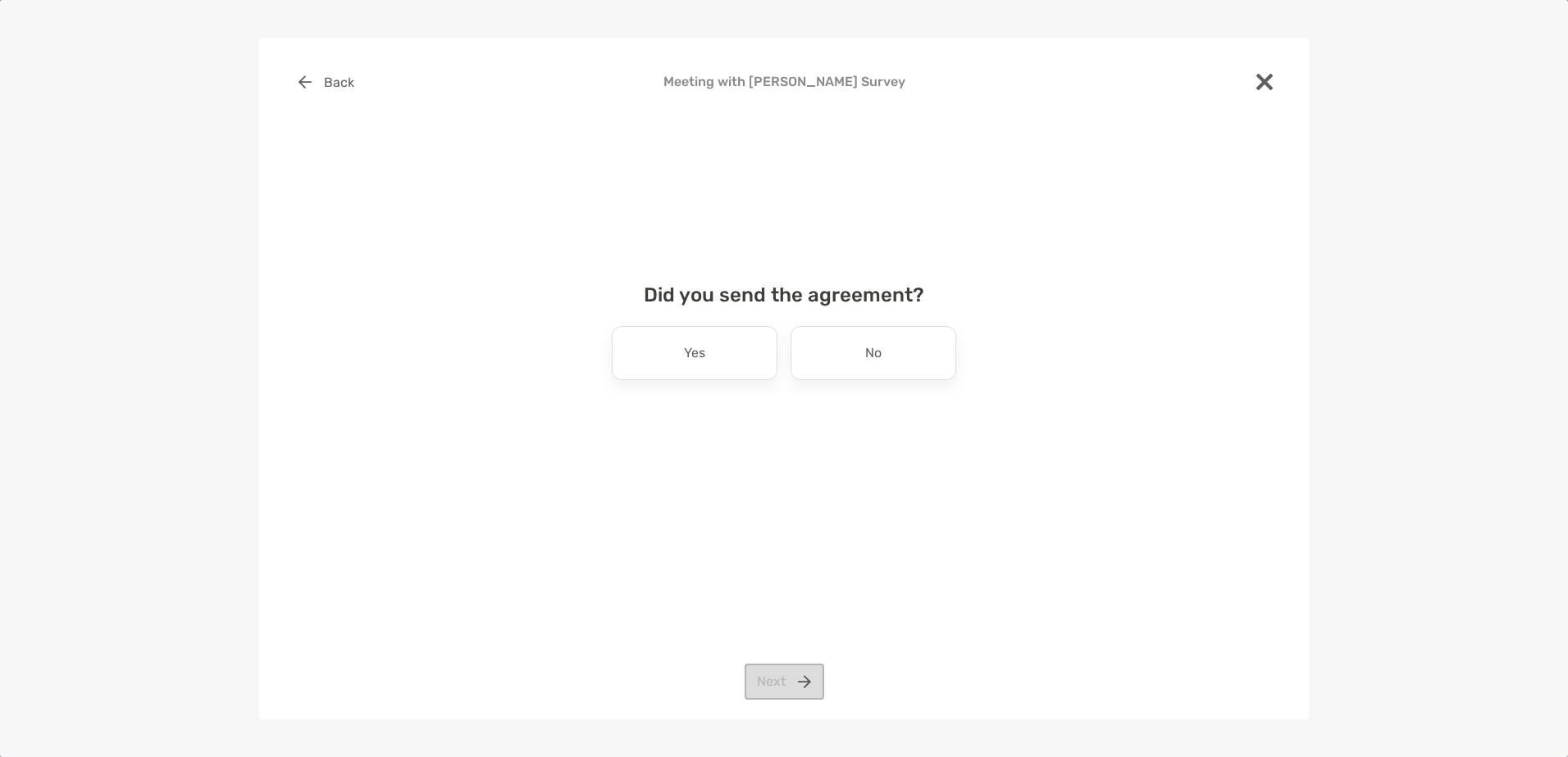
scroll to position [0, 0]
click at [834, 370] on div "No" at bounding box center [873, 353] width 166 height 54
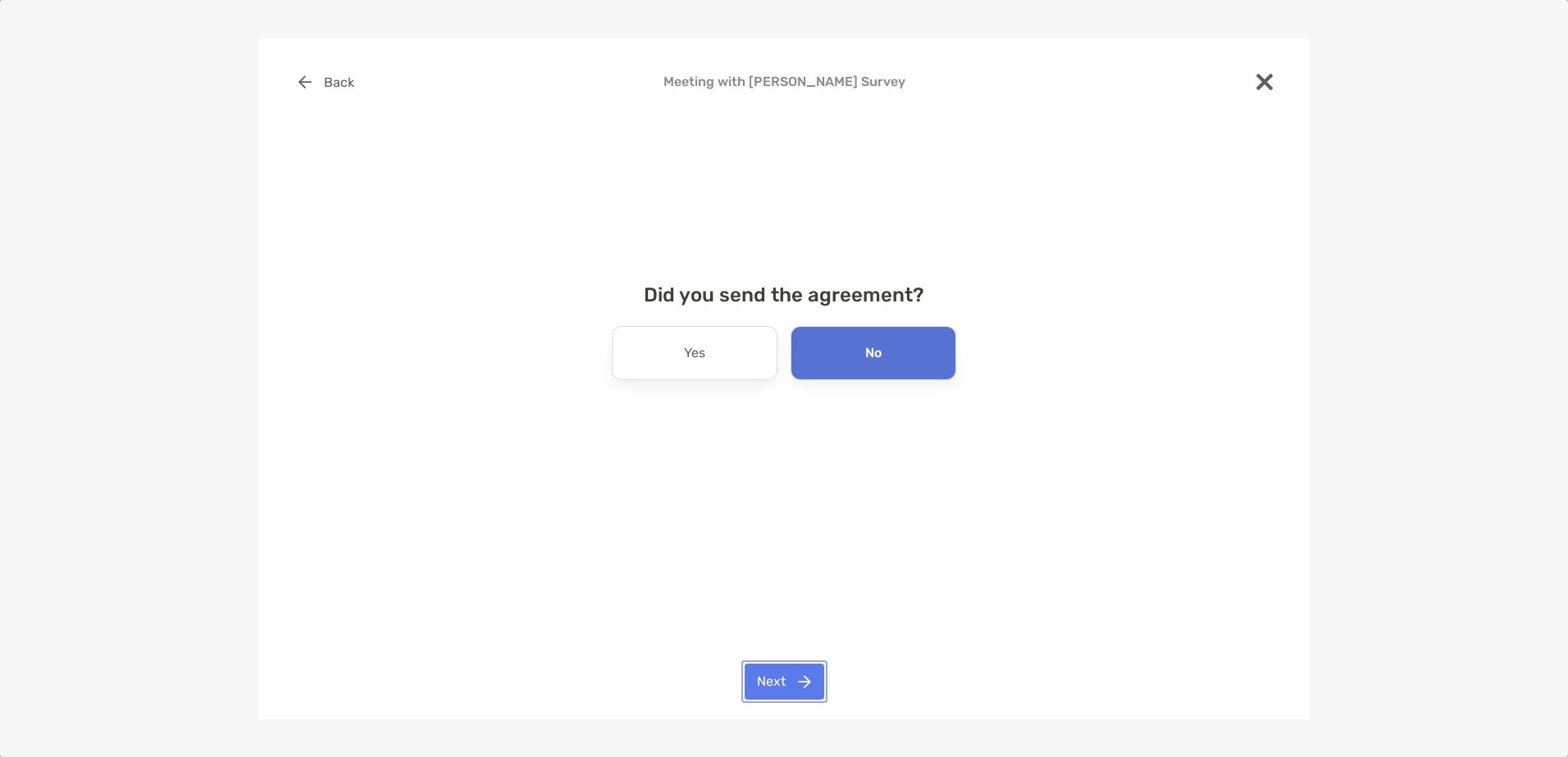
click at [758, 695] on button "Next" at bounding box center [784, 682] width 80 height 36
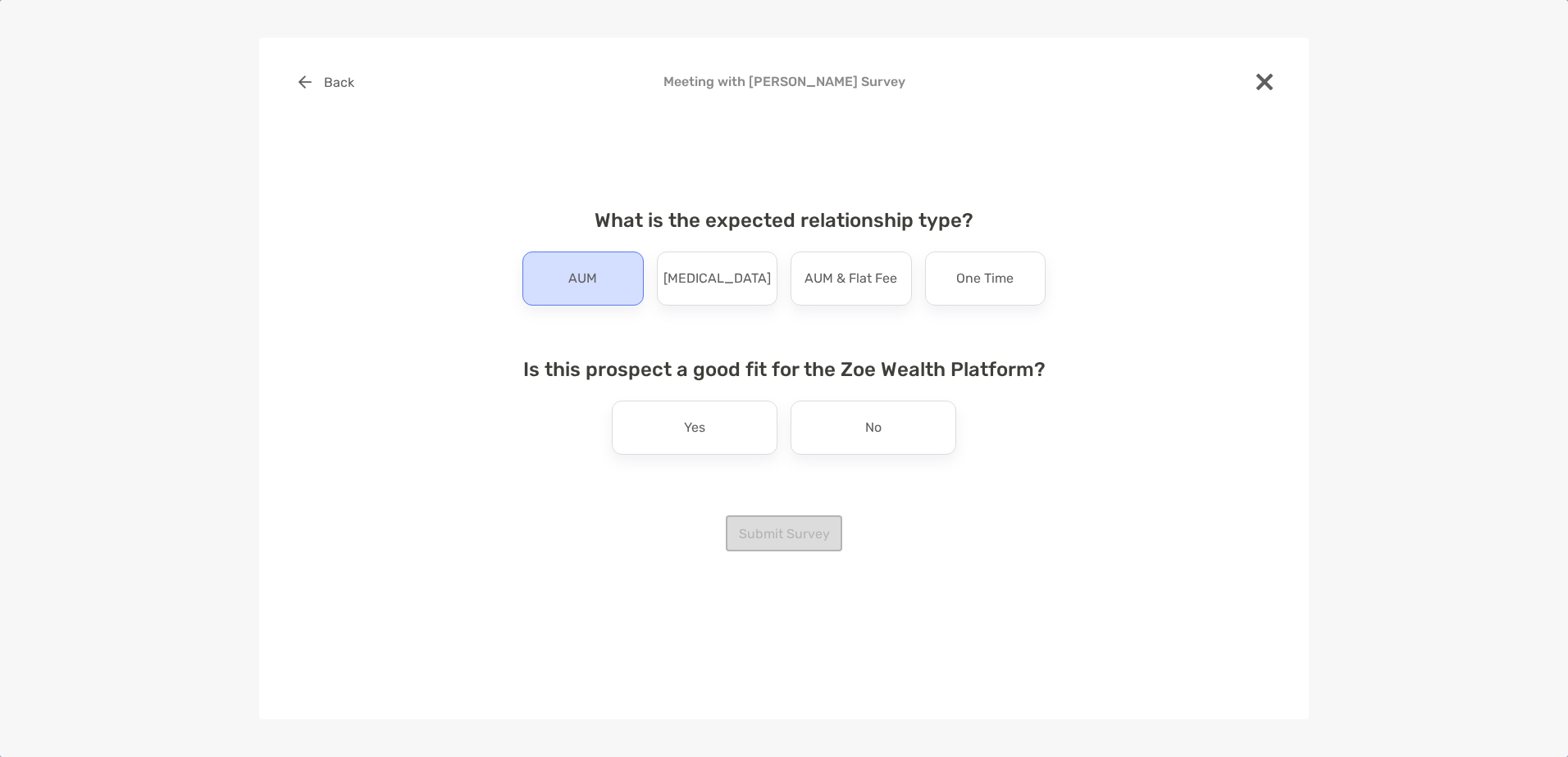
click at [624, 293] on div "AUM" at bounding box center [583, 279] width 121 height 54
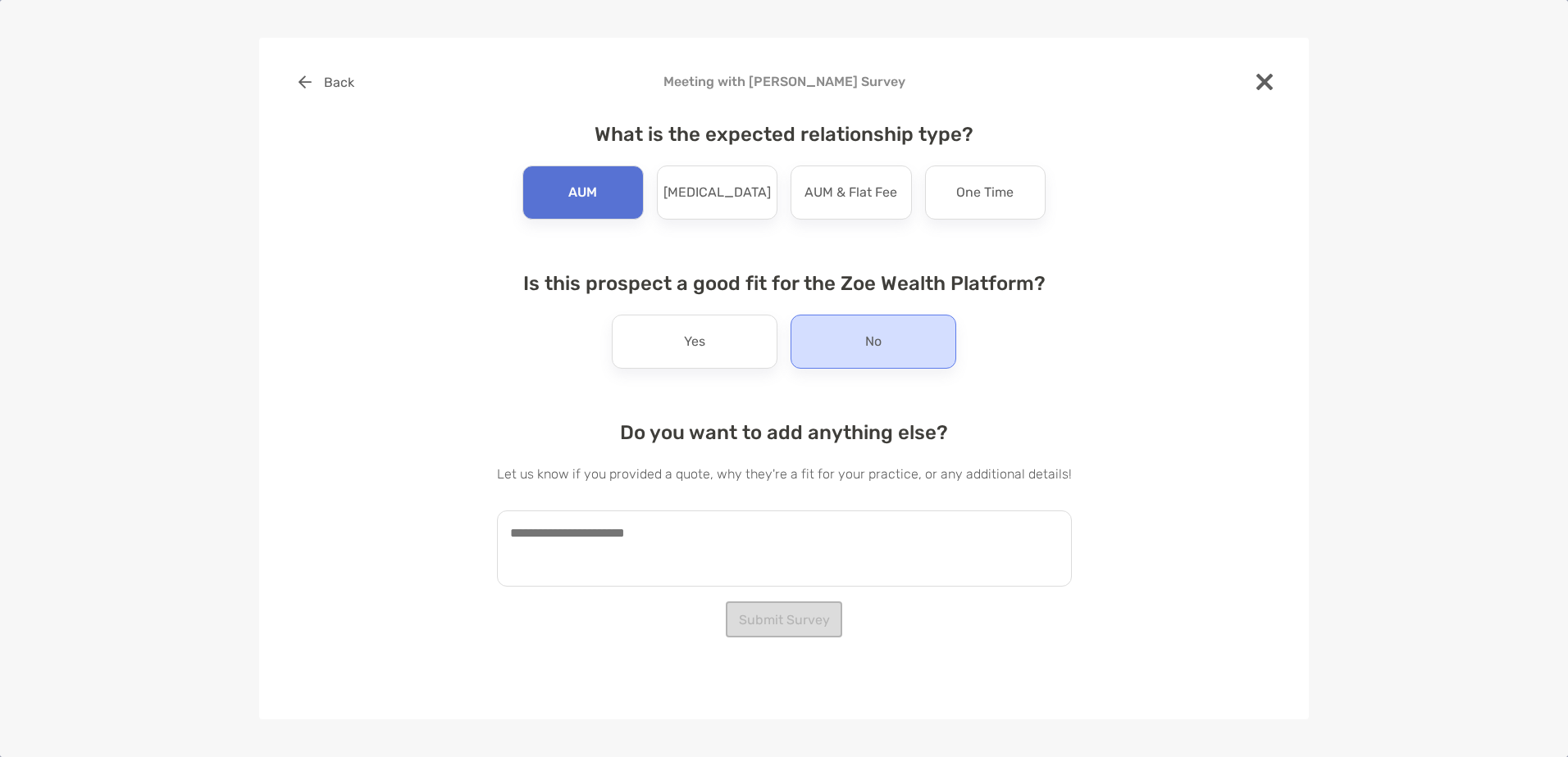
click at [877, 351] on p "No" at bounding box center [873, 341] width 16 height 26
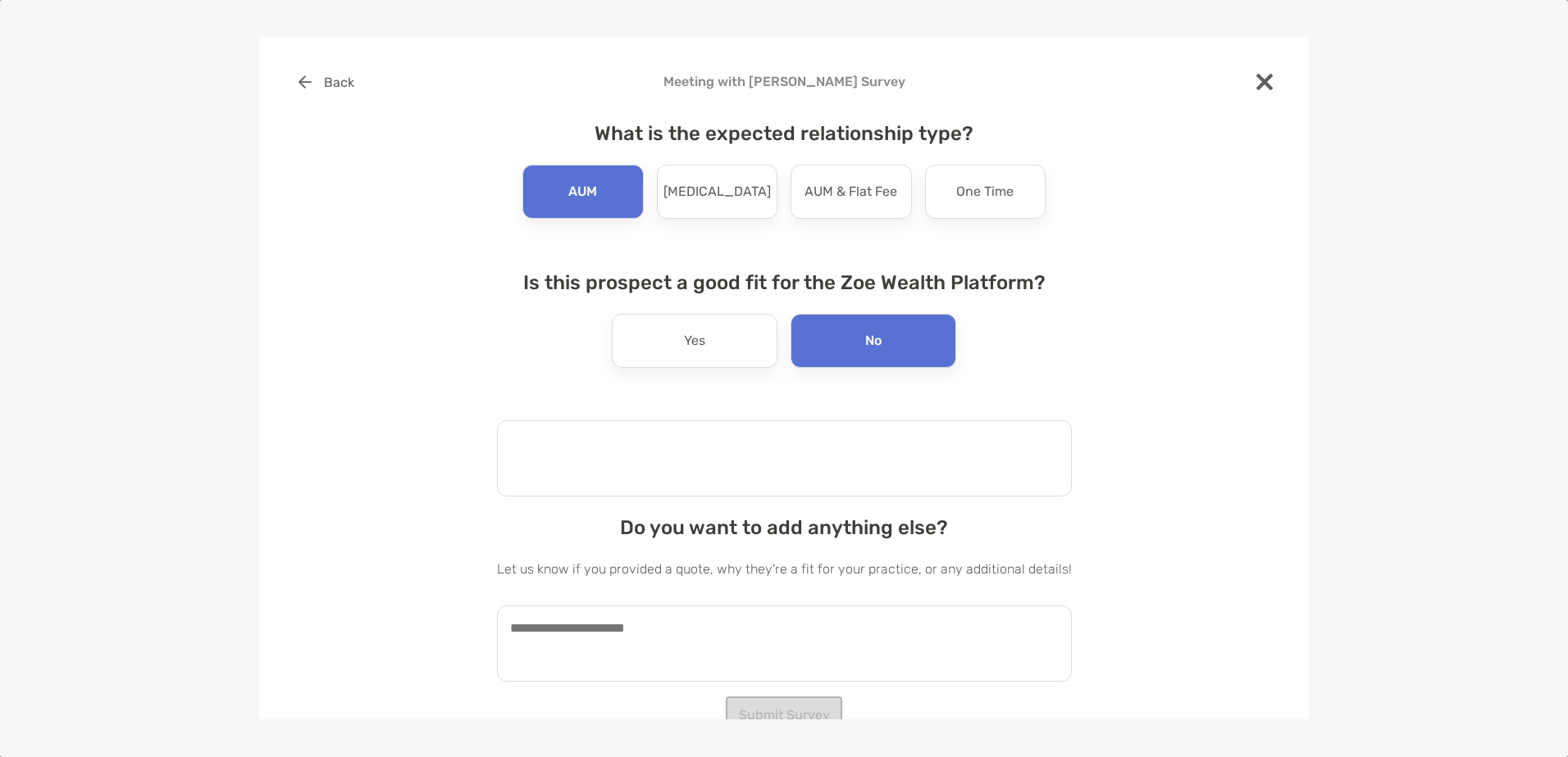
click at [654, 459] on textarea at bounding box center [784, 459] width 574 height 76
type textarea "**********"
click at [599, 636] on textarea at bounding box center [784, 644] width 574 height 76
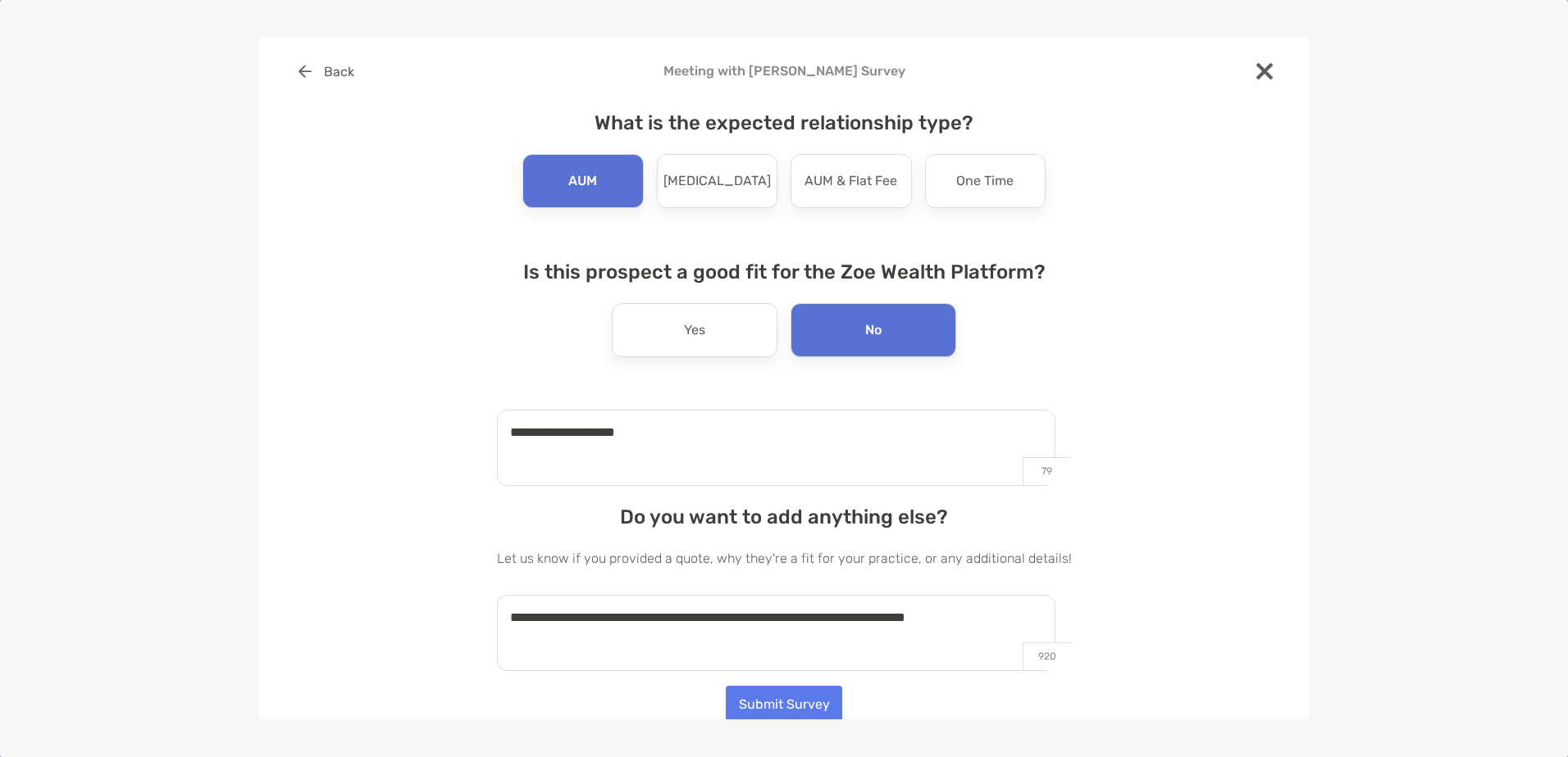
scroll to position [13, 0]
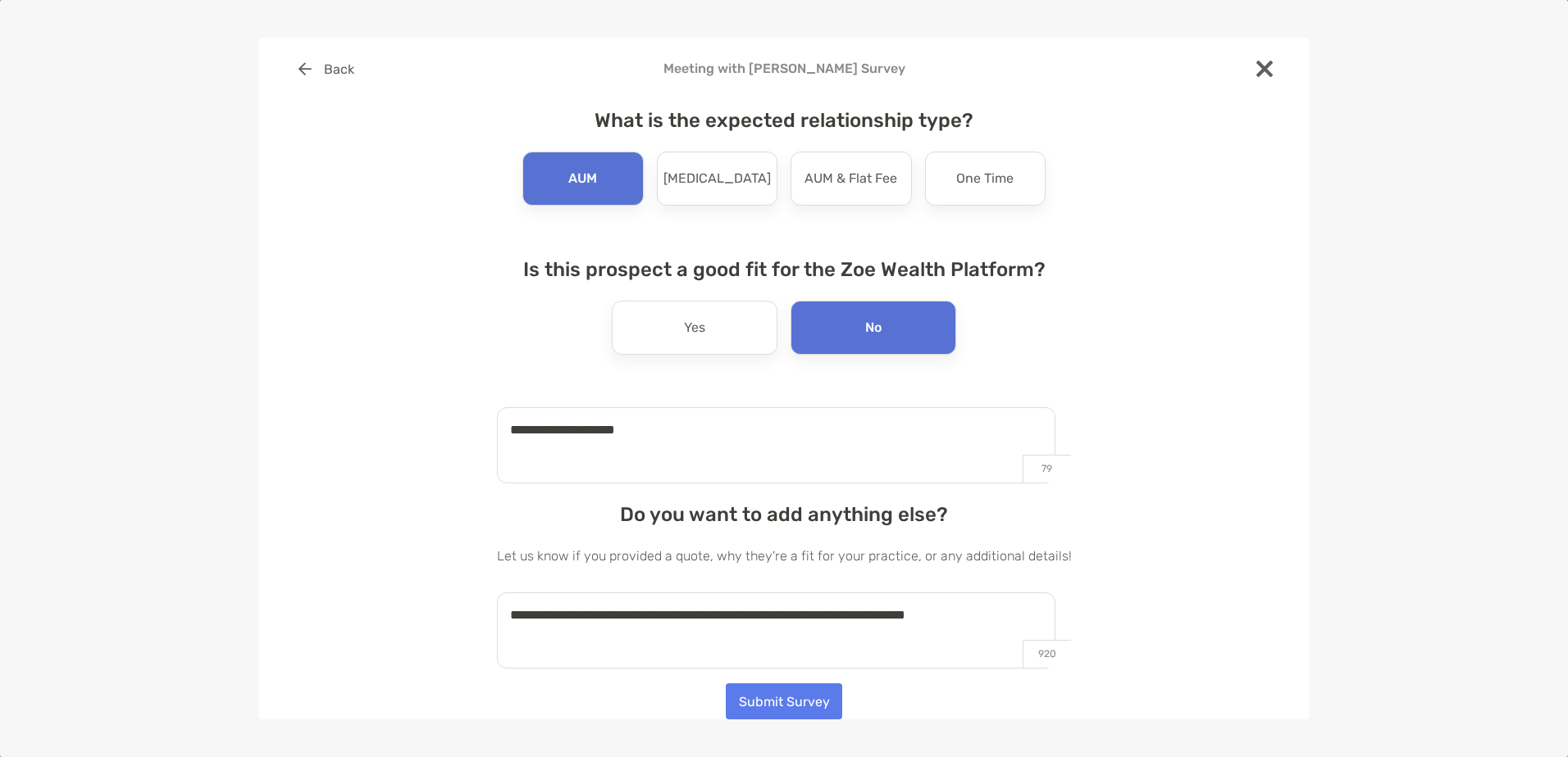
type textarea "**********"
click at [736, 705] on button "Submit Survey" at bounding box center [784, 701] width 116 height 36
